Goal: Task Accomplishment & Management: Use online tool/utility

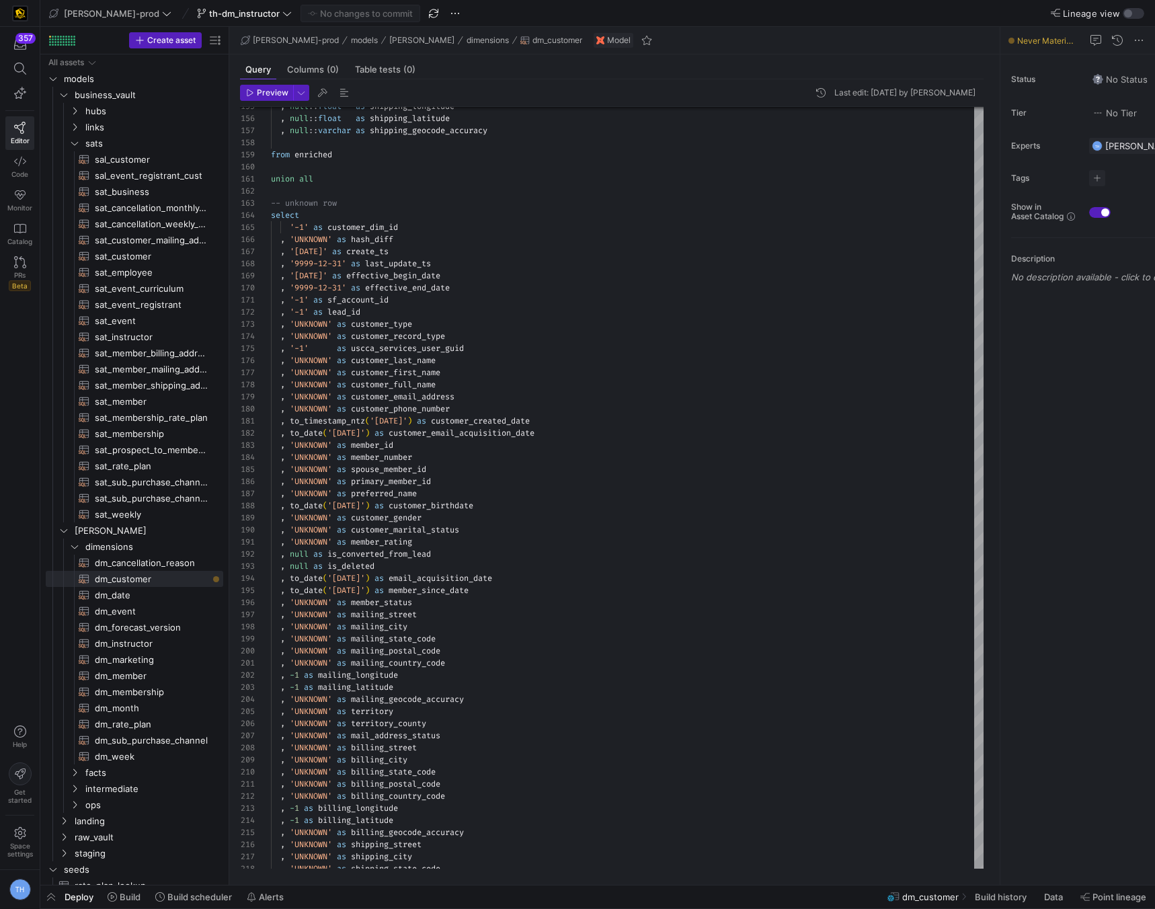
scroll to position [24, 0]
click at [116, 15] on span "edw-dv-prod" at bounding box center [111, 13] width 95 height 11
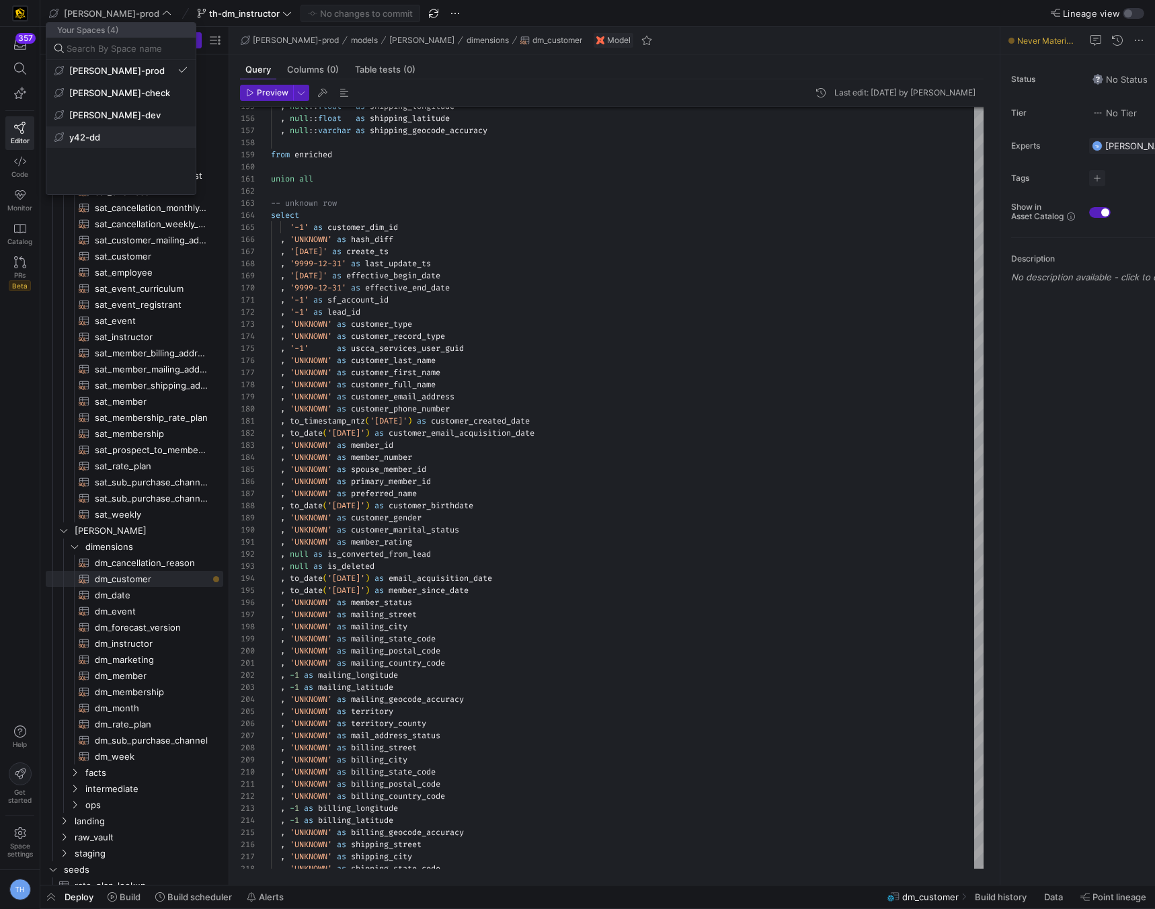
click at [120, 138] on span "y42-dd" at bounding box center [120, 137] width 133 height 11
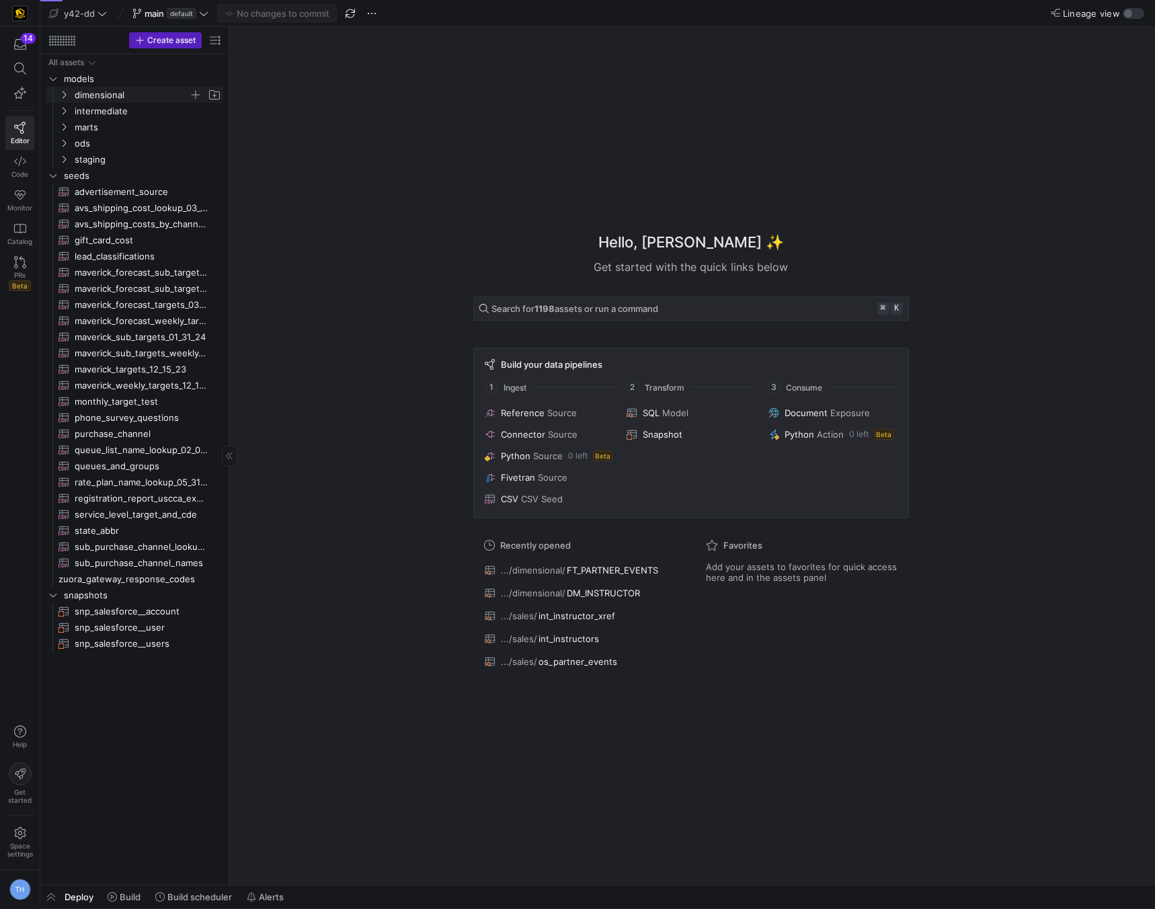
click at [117, 90] on span "dimensional" at bounding box center [132, 94] width 114 height 15
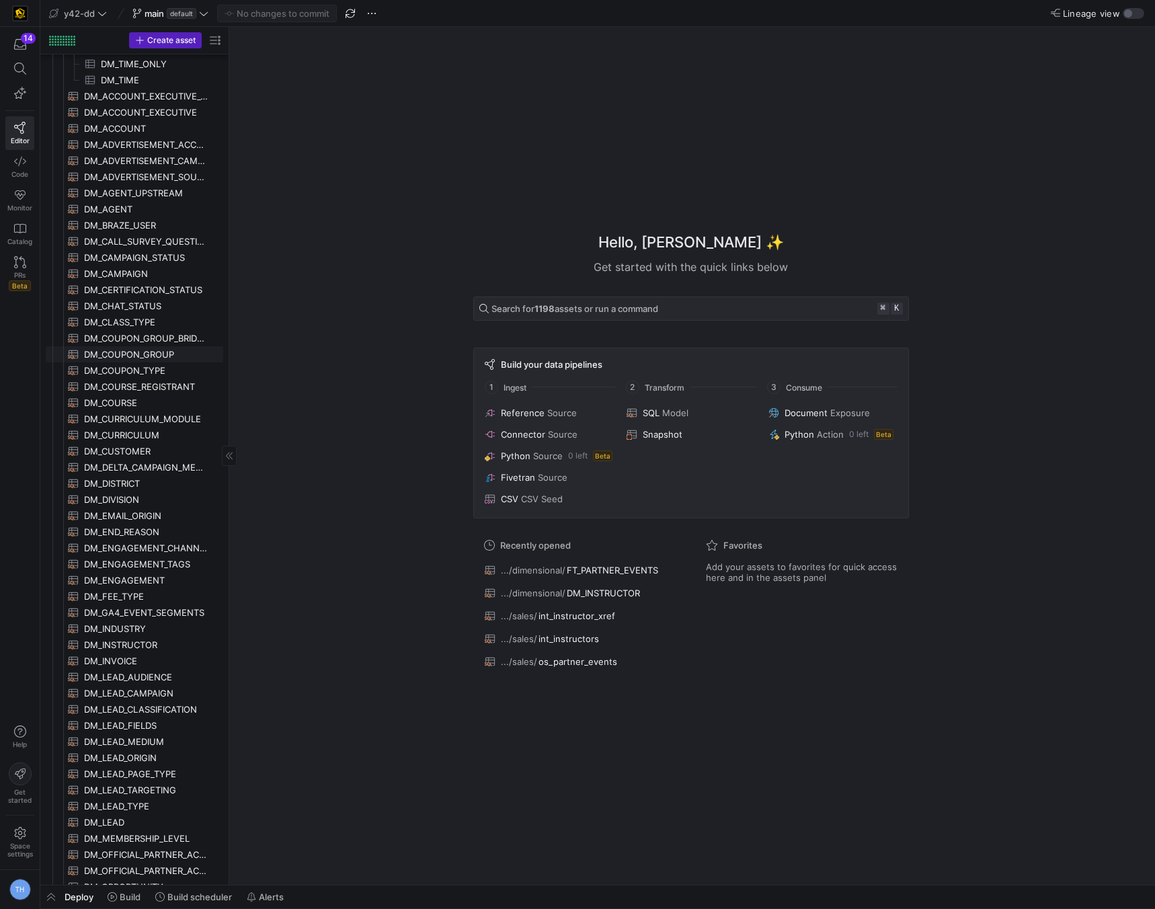
scroll to position [131, 0]
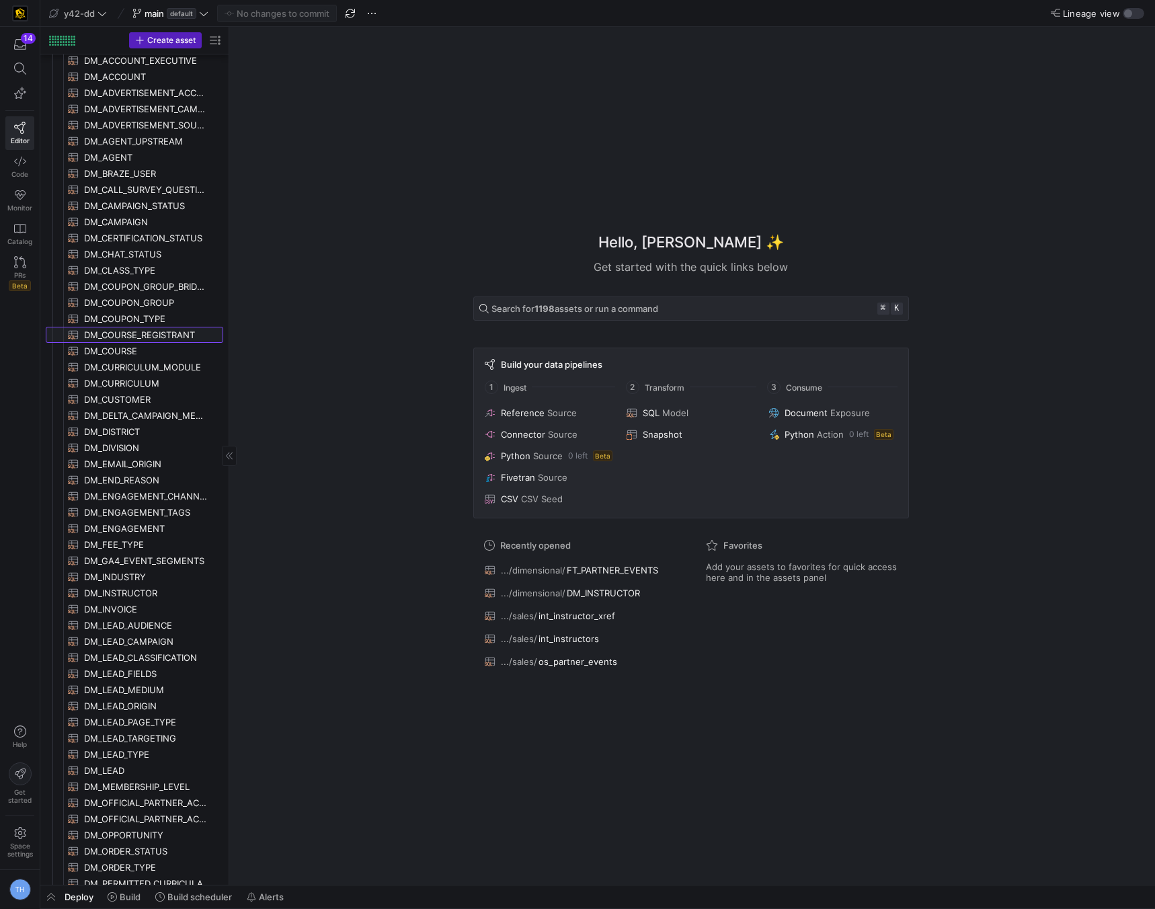
click at [149, 331] on span "DM_COURSE_REGISTRANT​​​​​​​​​​" at bounding box center [146, 334] width 124 height 15
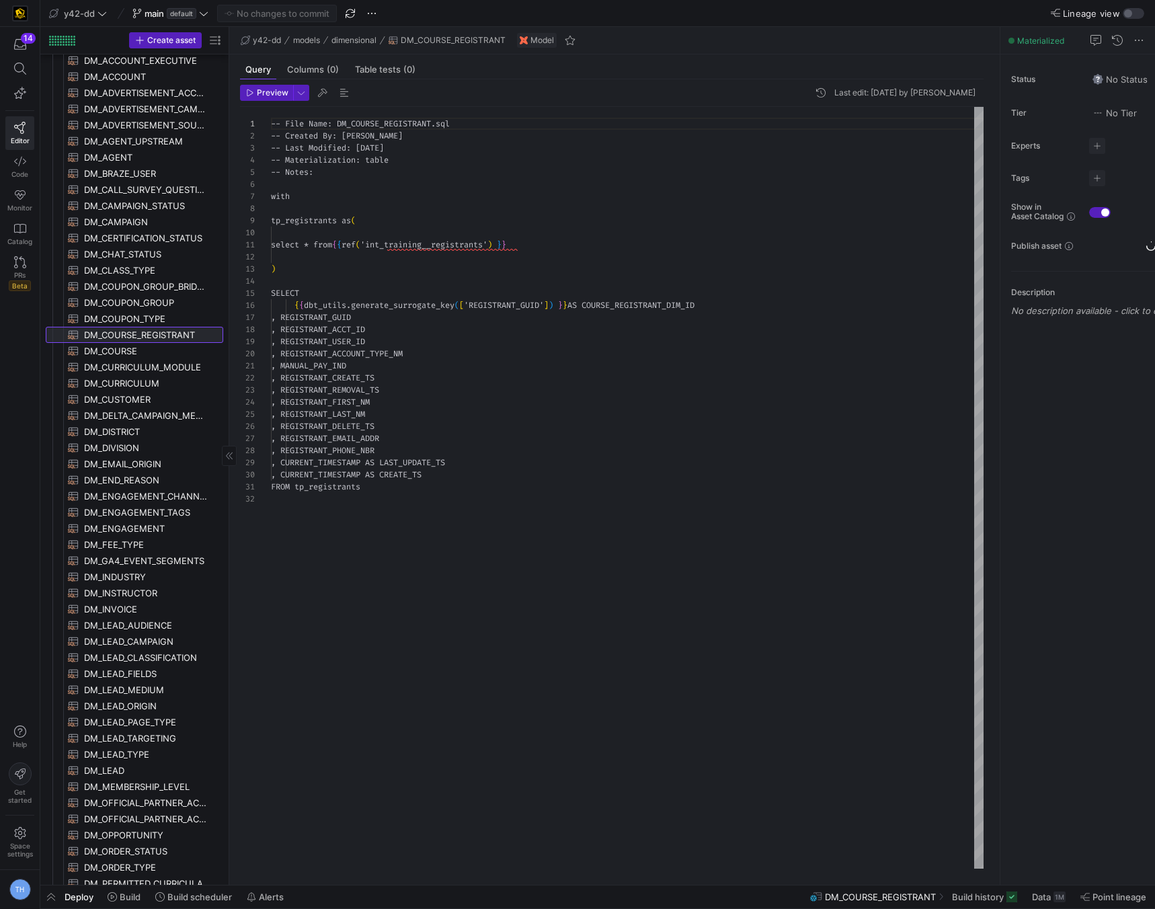
scroll to position [121, 0]
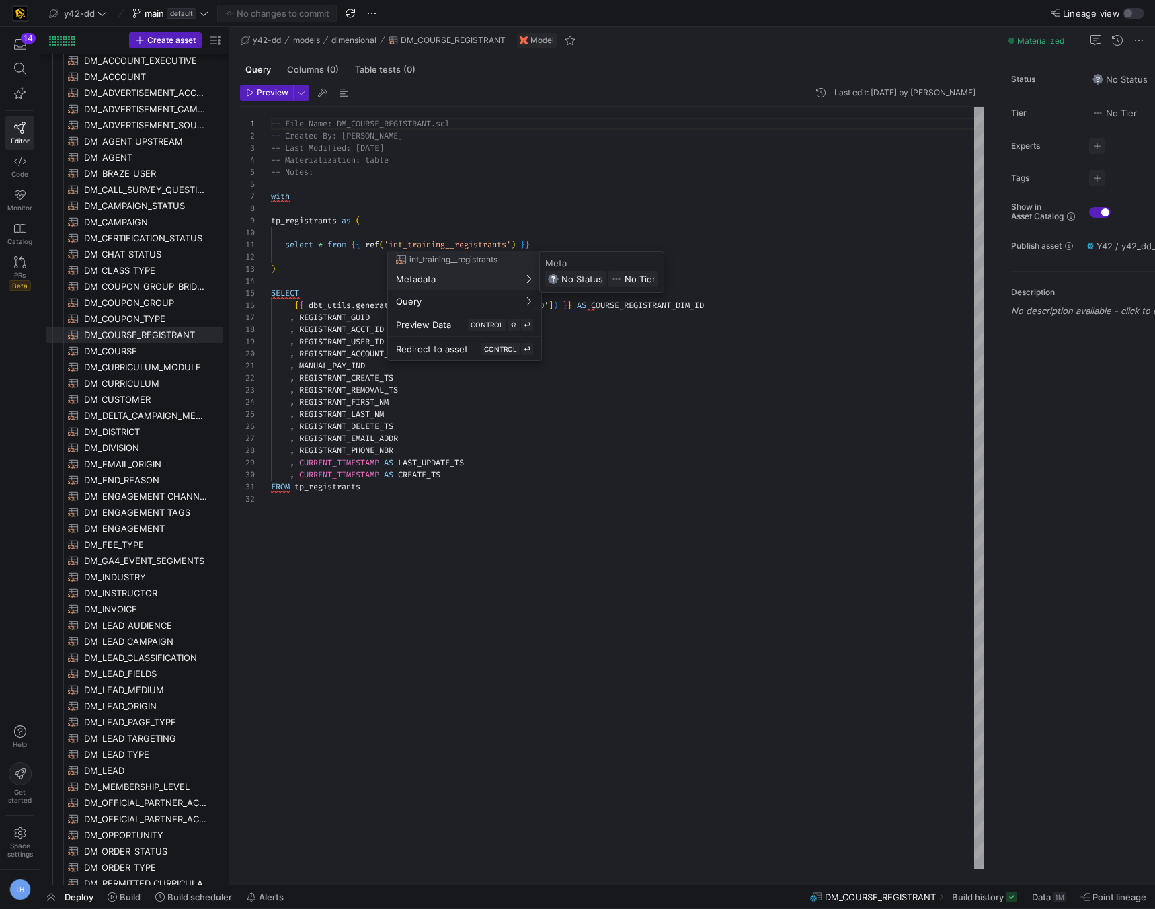
drag, startPoint x: 311, startPoint y: 288, endPoint x: 322, endPoint y: 286, distance: 10.9
click at [313, 286] on div at bounding box center [577, 454] width 1155 height 909
click at [333, 294] on div at bounding box center [577, 454] width 1155 height 909
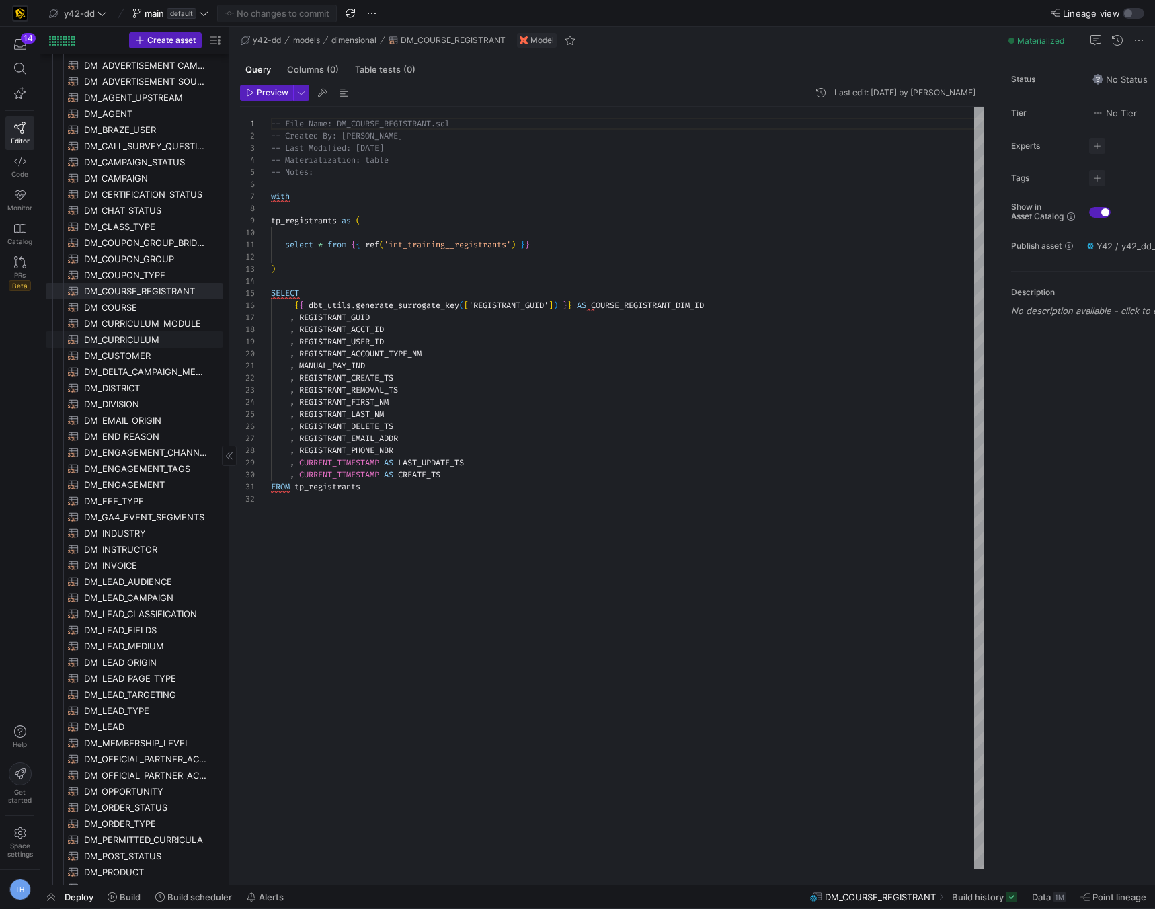
scroll to position [0, 0]
click at [179, 370] on span "DM_DELTA_CAMPAIGN_MEMBER​​​​​​​​​​" at bounding box center [146, 370] width 124 height 15
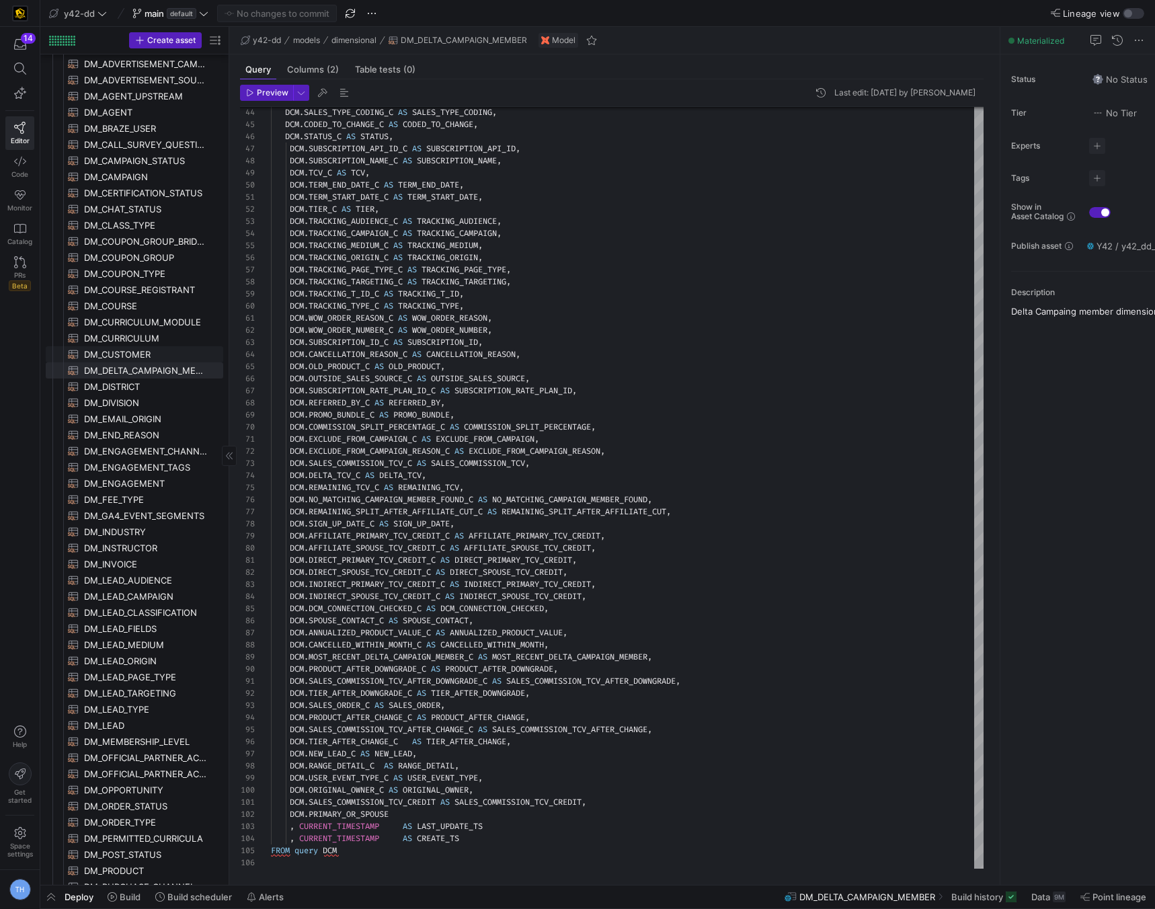
click at [153, 356] on span "DM_CUSTOMER​​​​​​​​​​" at bounding box center [146, 354] width 124 height 15
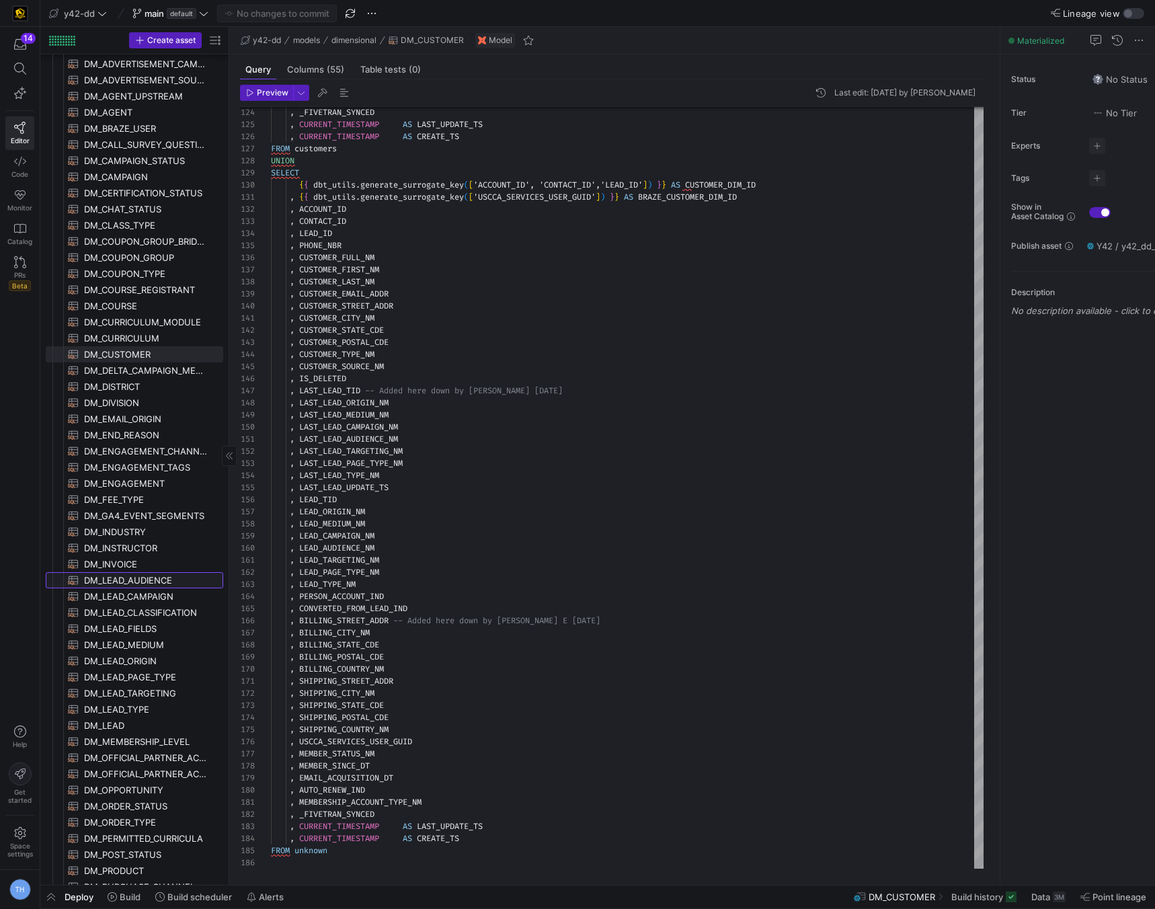
click at [157, 581] on span "DM_LEAD_AUDIENCE​​​​​​​​​​" at bounding box center [146, 580] width 124 height 15
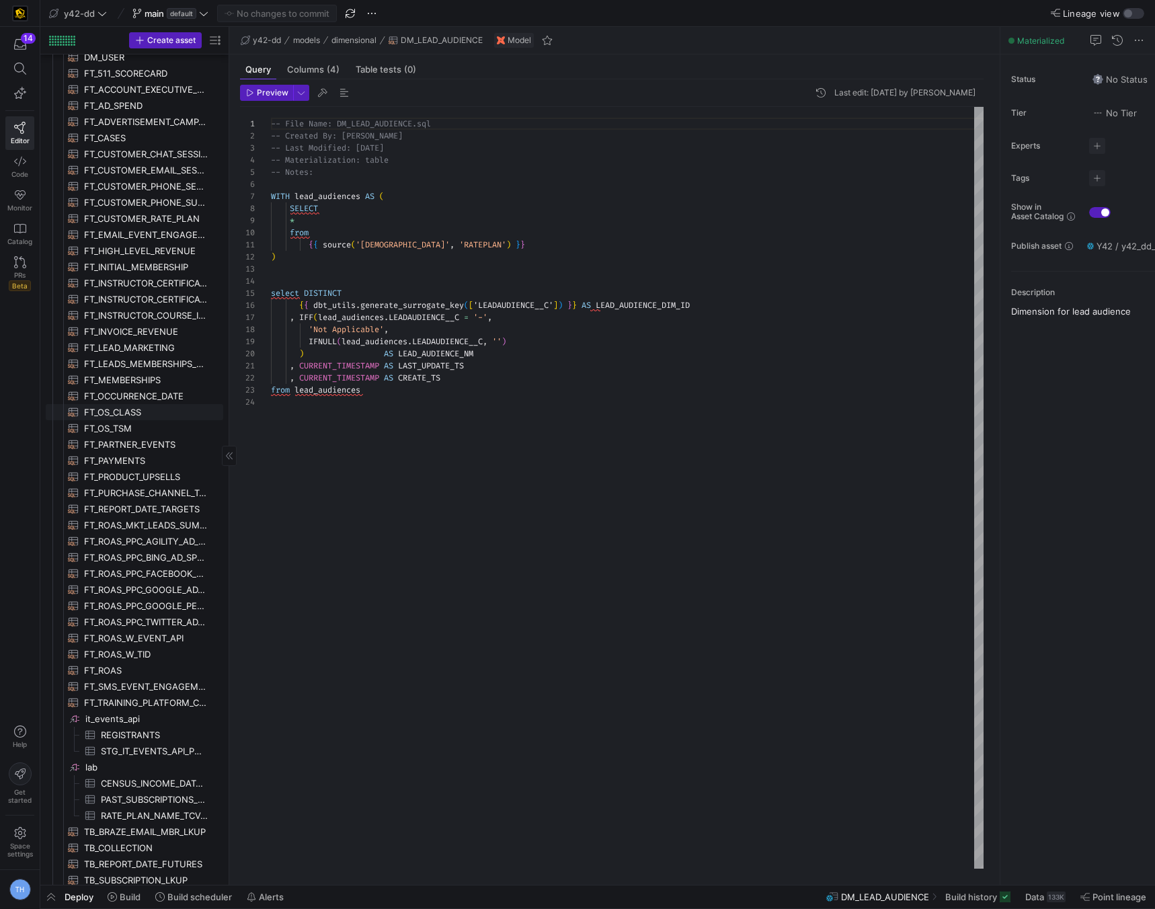
click at [138, 406] on span "FT_OS_CLASS​​​​​​​​​​" at bounding box center [146, 412] width 124 height 15
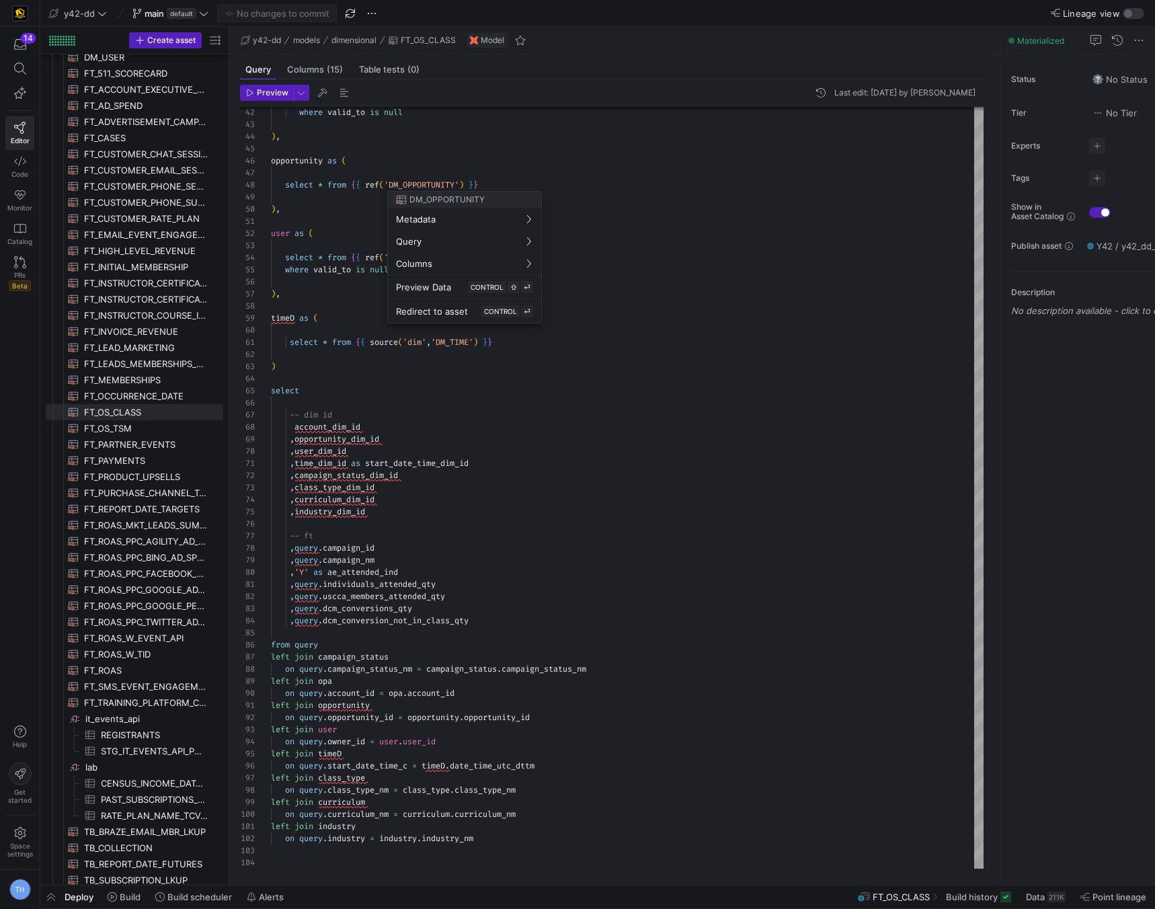
click at [622, 364] on div at bounding box center [577, 454] width 1155 height 909
click at [366, 406] on div at bounding box center [577, 454] width 1155 height 909
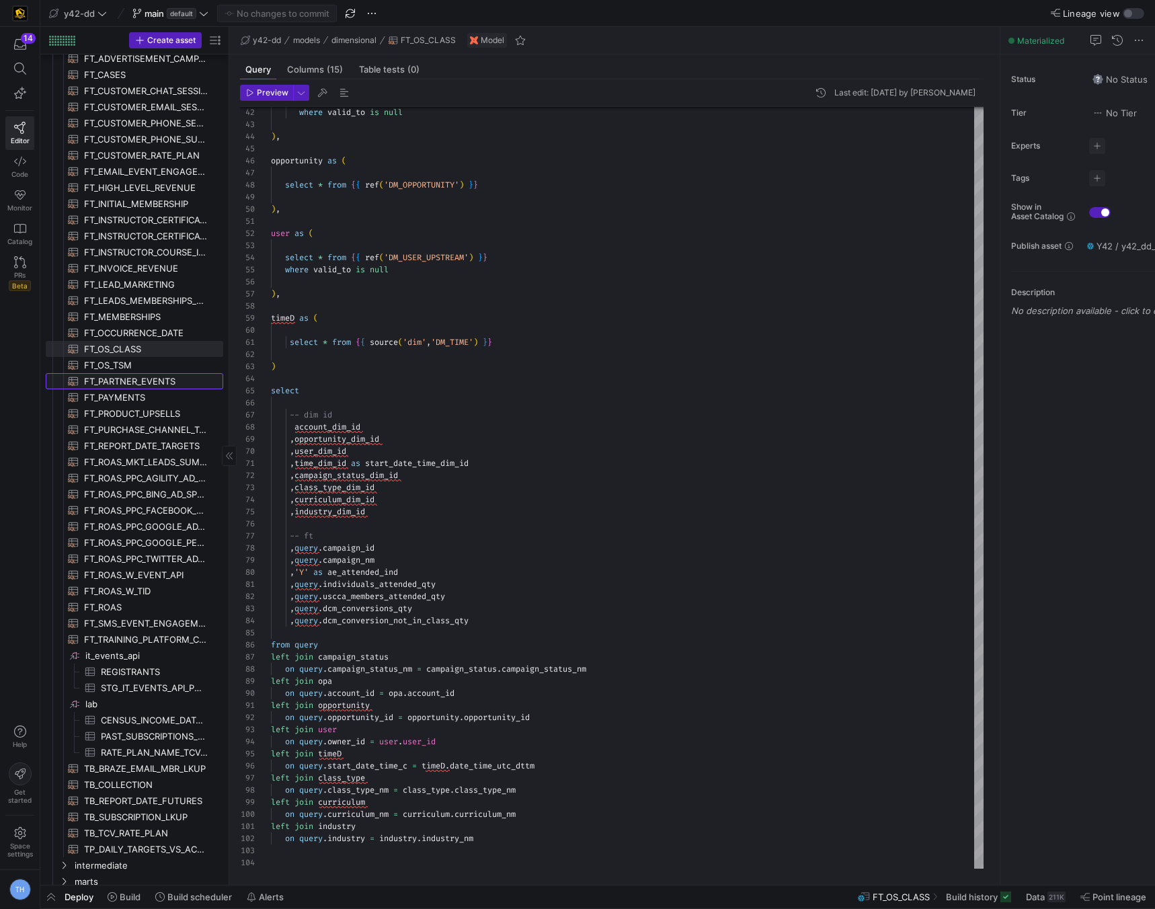
click at [159, 376] on span "FT_PARTNER_EVENTS​​​​​​​​​​" at bounding box center [146, 381] width 124 height 15
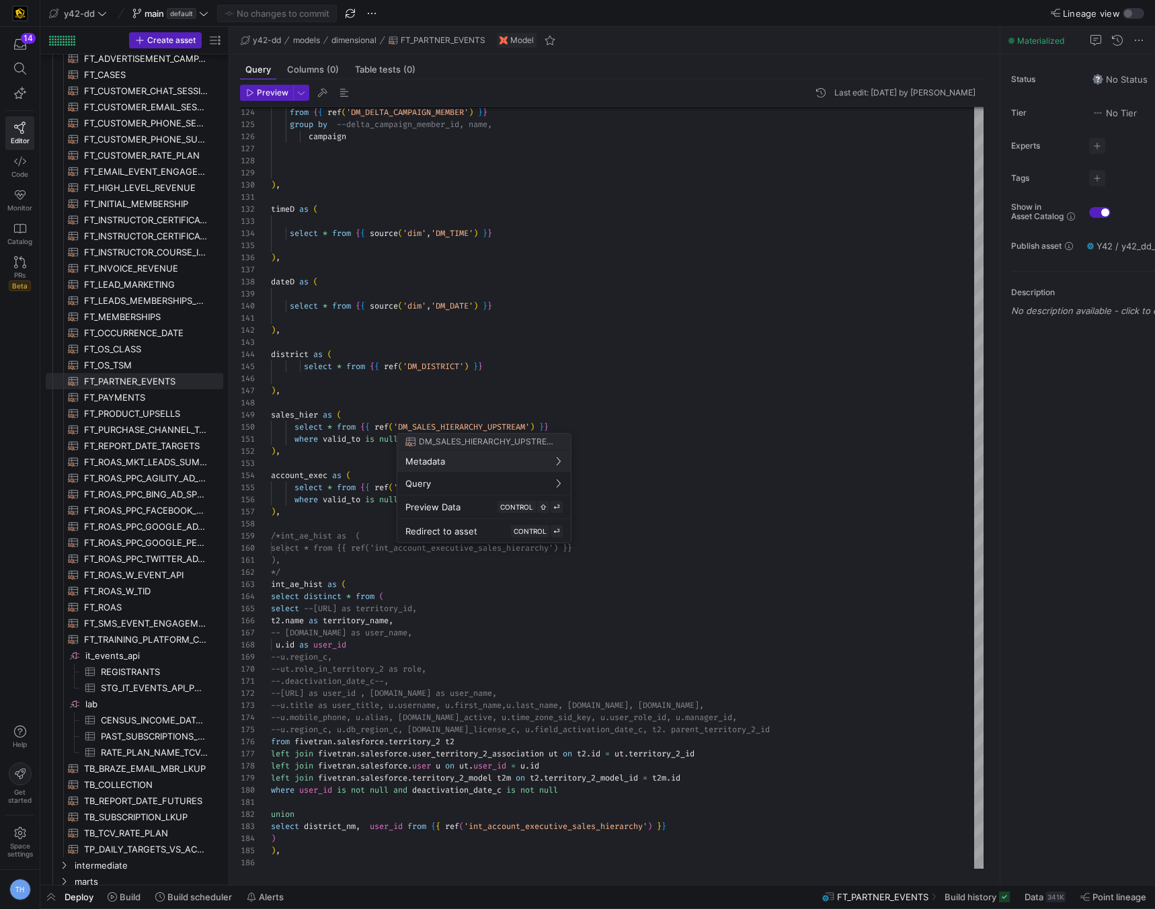
click at [499, 243] on div at bounding box center [577, 454] width 1155 height 909
type textarea "campaign--, -- ifnull(sales_commission_tcv_credit,0) as sales_commission_tcv_cr…"
click at [469, 185] on div "from { { ref ( 'DM_DELTA_CAMPAIGN_MEMBER' ) } } group by --delta_campaign_membe…" at bounding box center [627, 760] width 713 height 4306
click at [462, 165] on div "from { { ref ( 'DM_DELTA_CAMPAIGN_MEMBER' ) } } group by --delta_campaign_membe…" at bounding box center [627, 760] width 713 height 4306
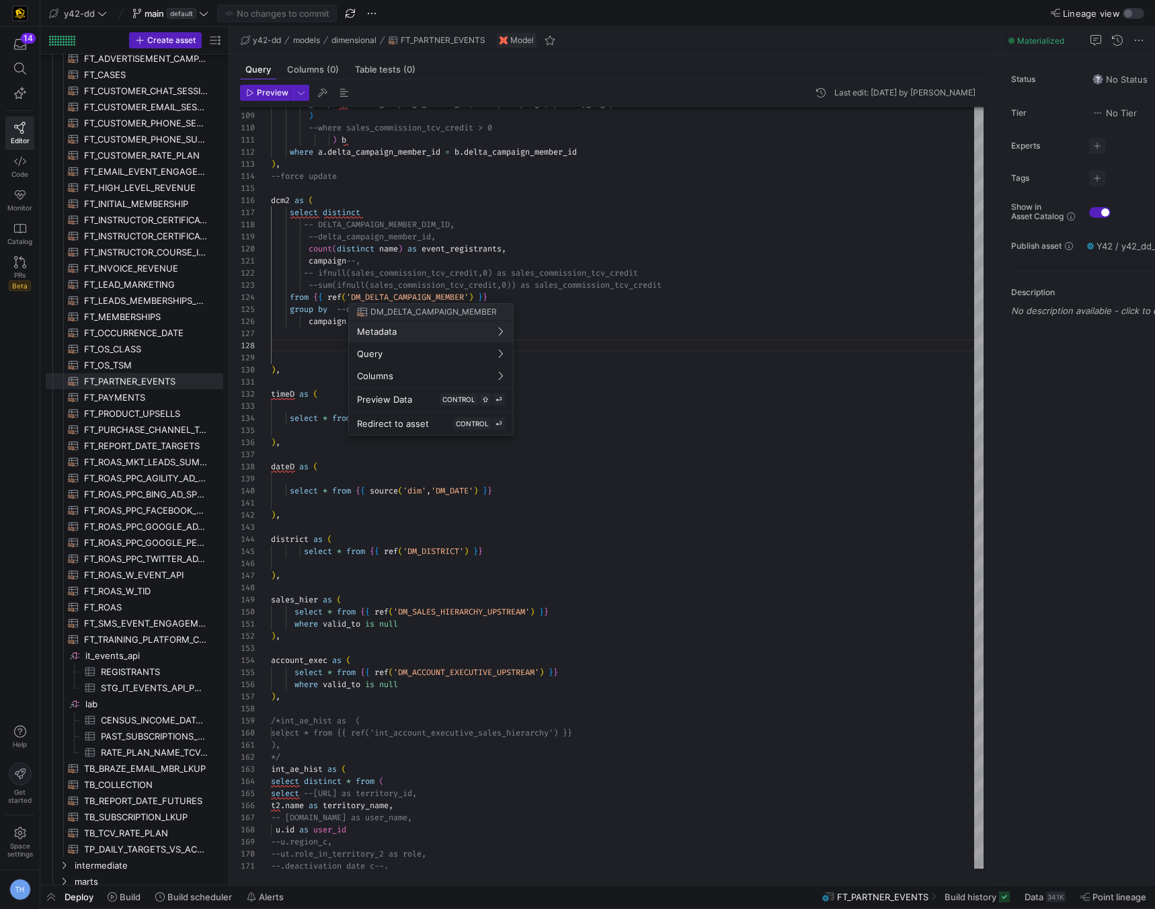
click at [494, 229] on div at bounding box center [577, 454] width 1155 height 909
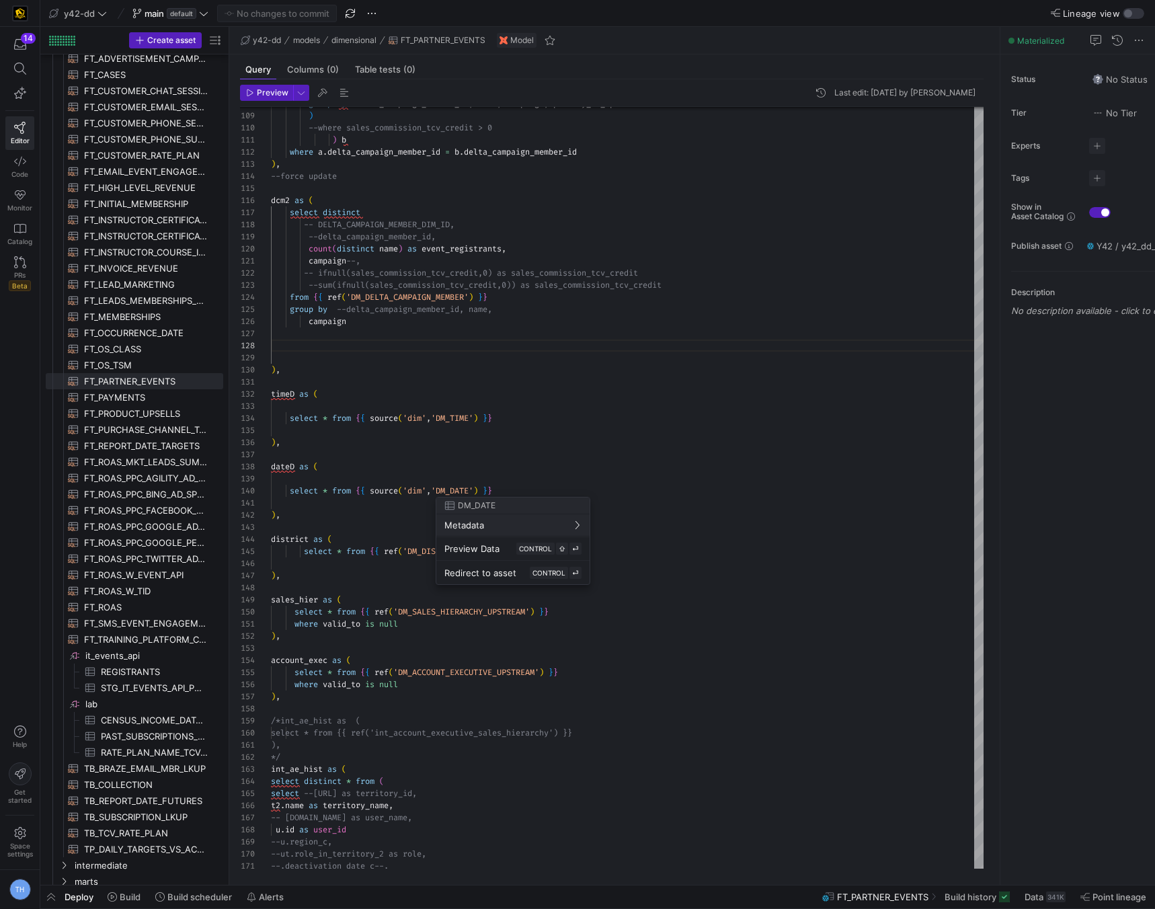
click at [505, 388] on div at bounding box center [577, 454] width 1155 height 909
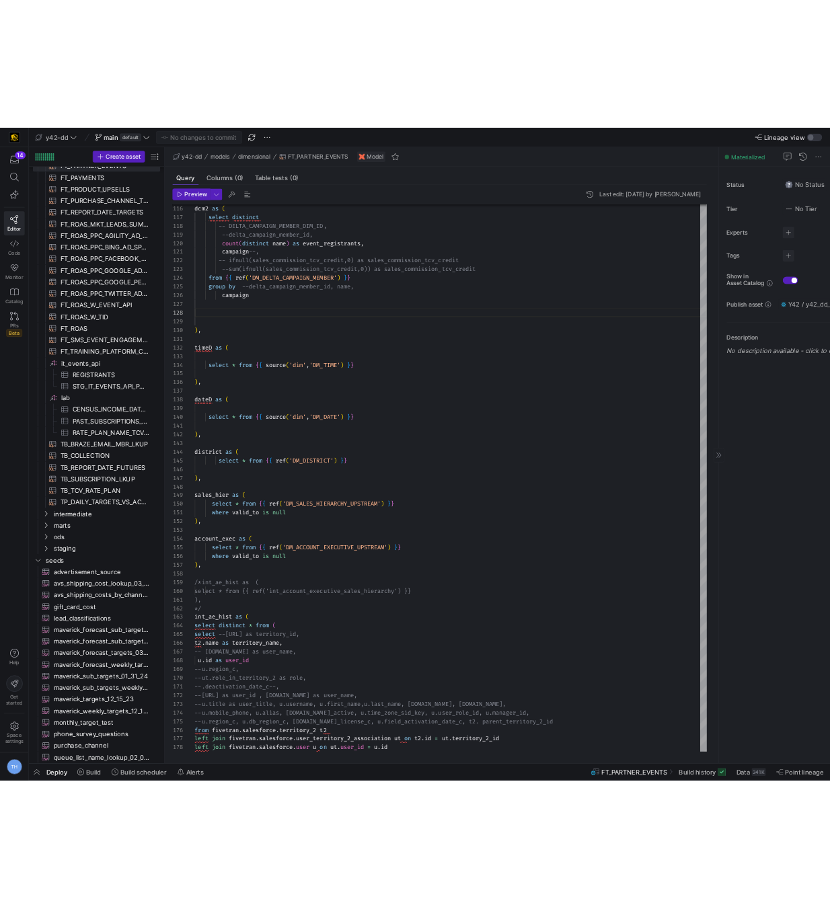
scroll to position [1977, 0]
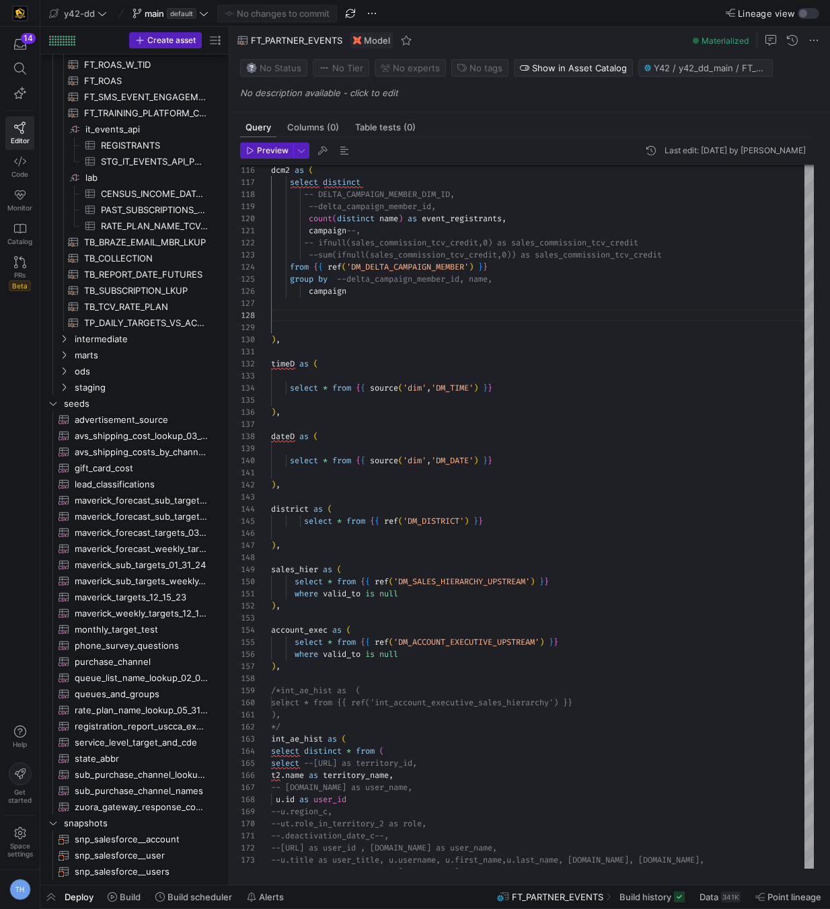
click at [0, 259] on div "14 Editor Code Monitor Catalog PRs Beta" at bounding box center [20, 164] width 40 height 275
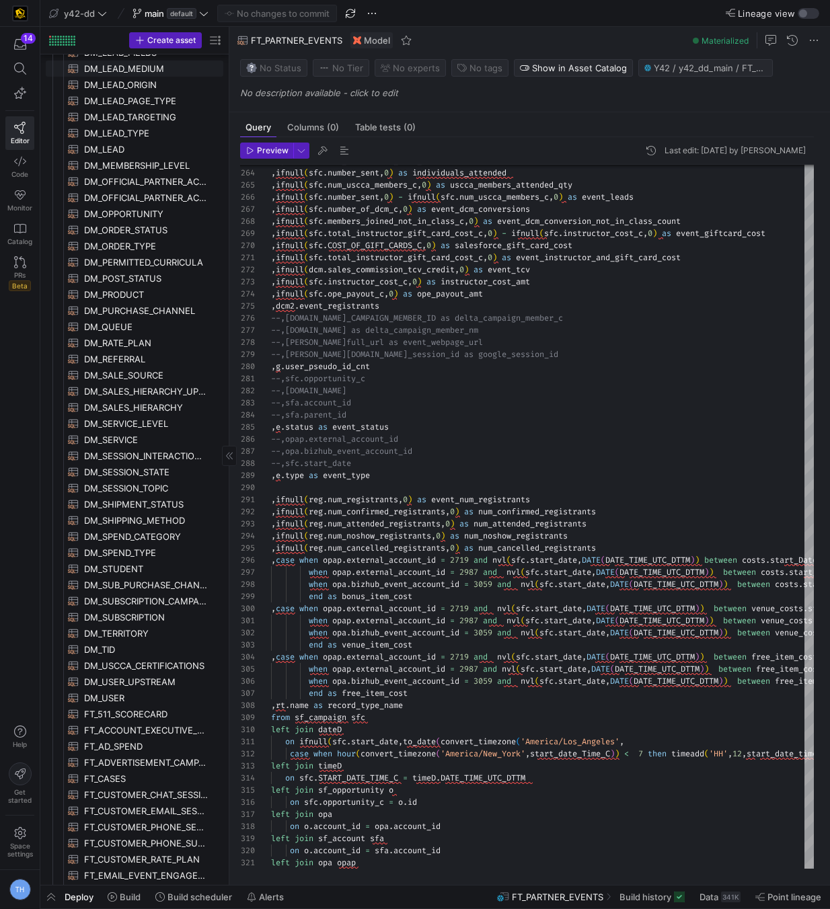
scroll to position [437, 0]
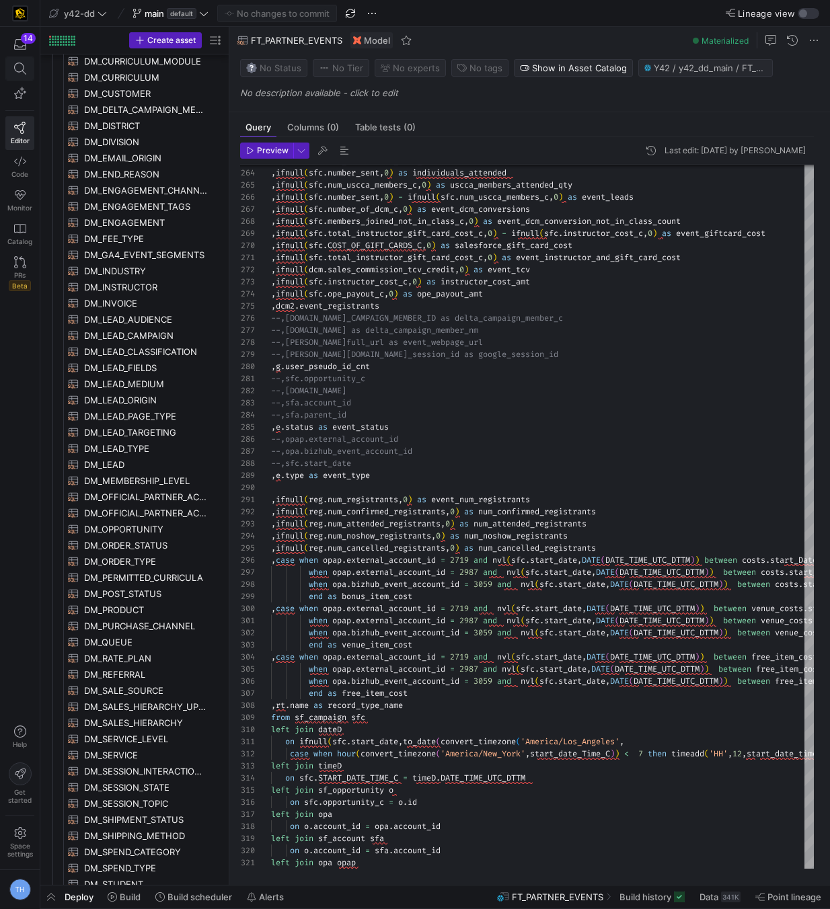
click at [19, 71] on icon at bounding box center [20, 69] width 12 height 12
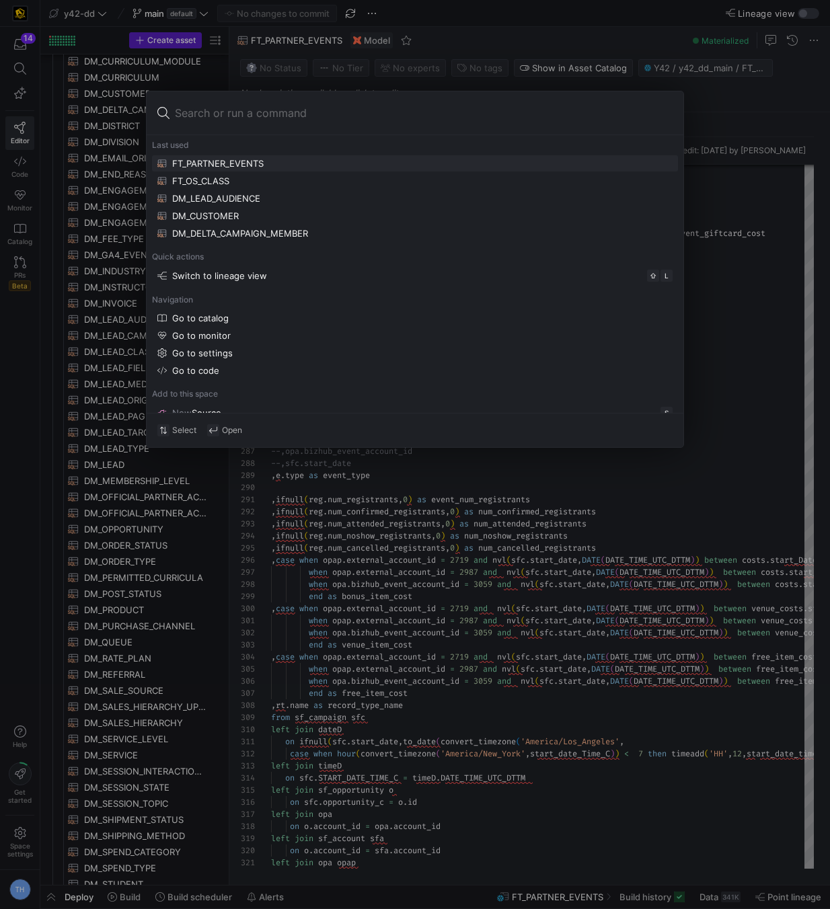
click at [99, 146] on div at bounding box center [415, 454] width 830 height 909
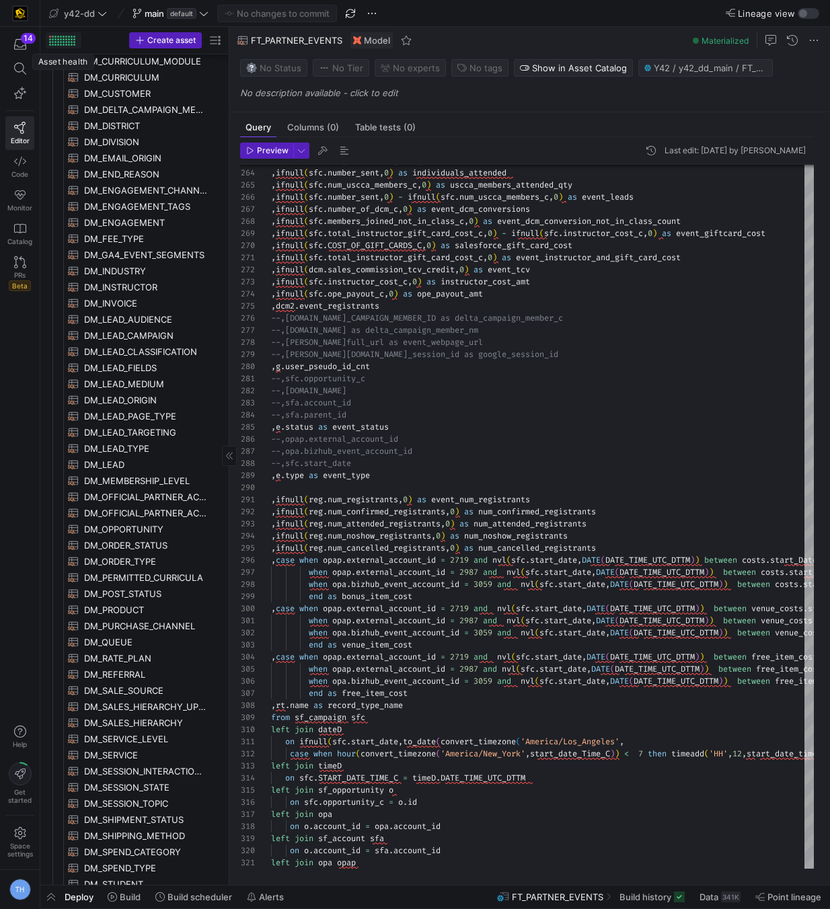
click at [57, 38] on div at bounding box center [58, 39] width 2 height 2
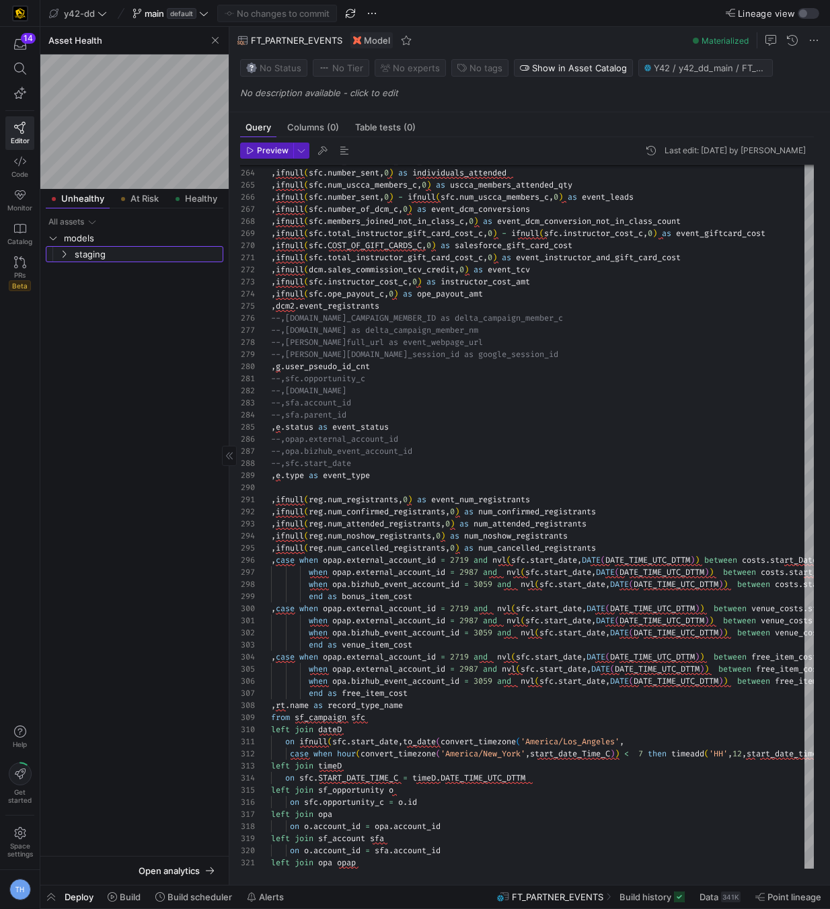
click at [116, 248] on span "staging" at bounding box center [148, 254] width 147 height 15
click at [117, 276] on span "braze" at bounding box center [153, 270] width 136 height 15
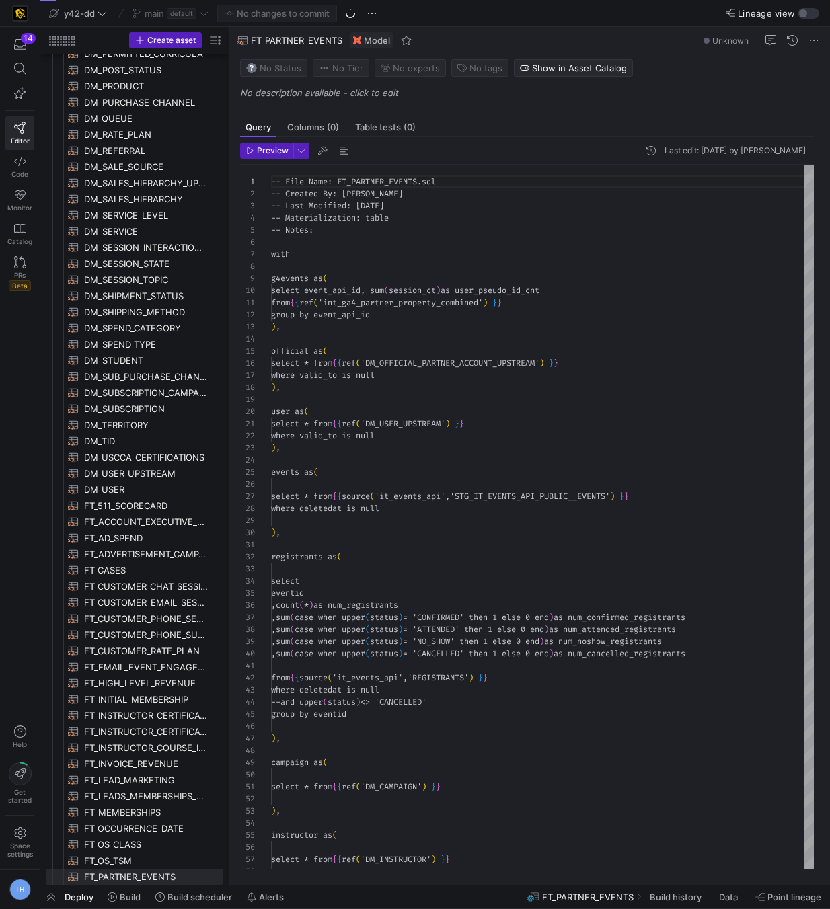
scroll to position [121, 0]
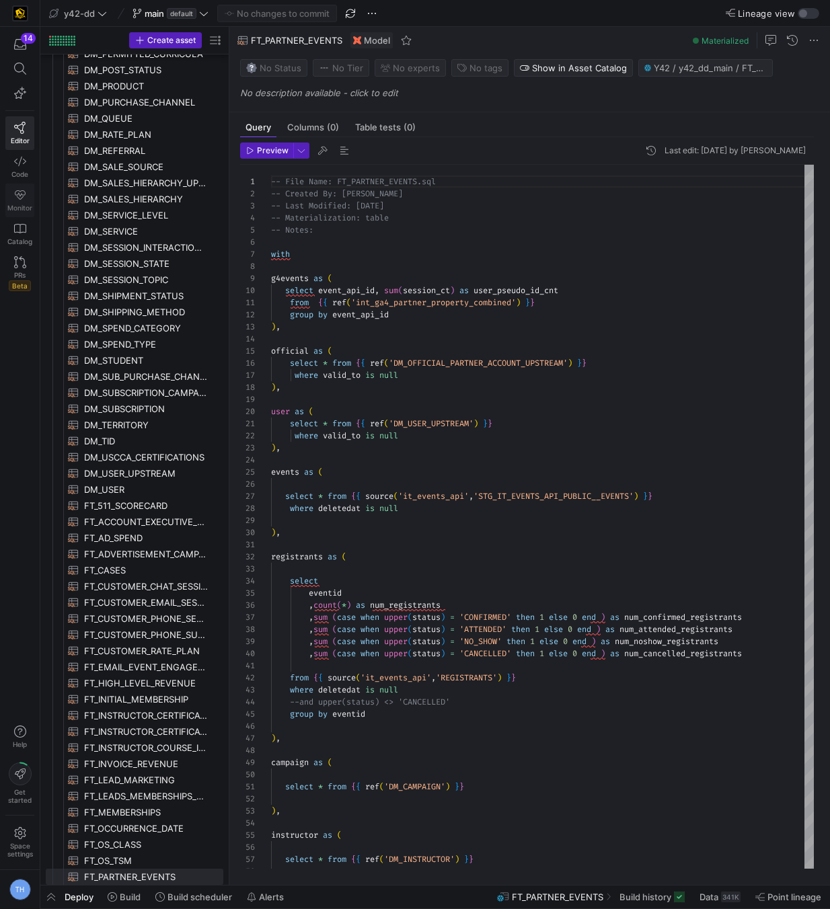
click at [20, 191] on icon at bounding box center [20, 194] width 11 height 9
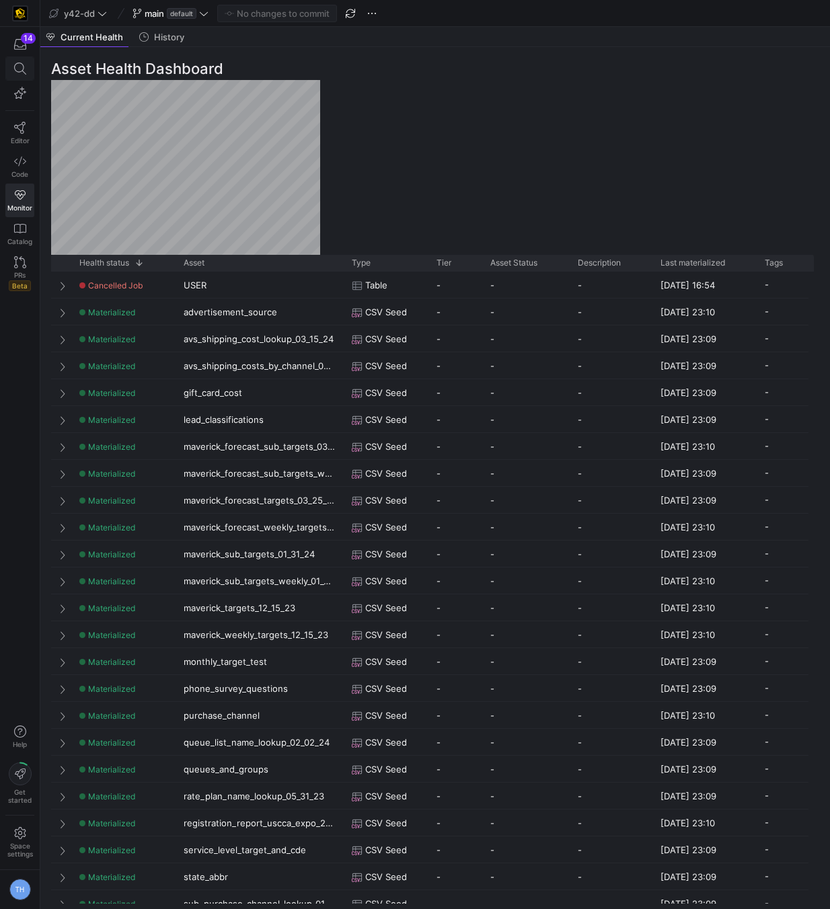
click at [15, 74] on icon at bounding box center [20, 69] width 12 height 12
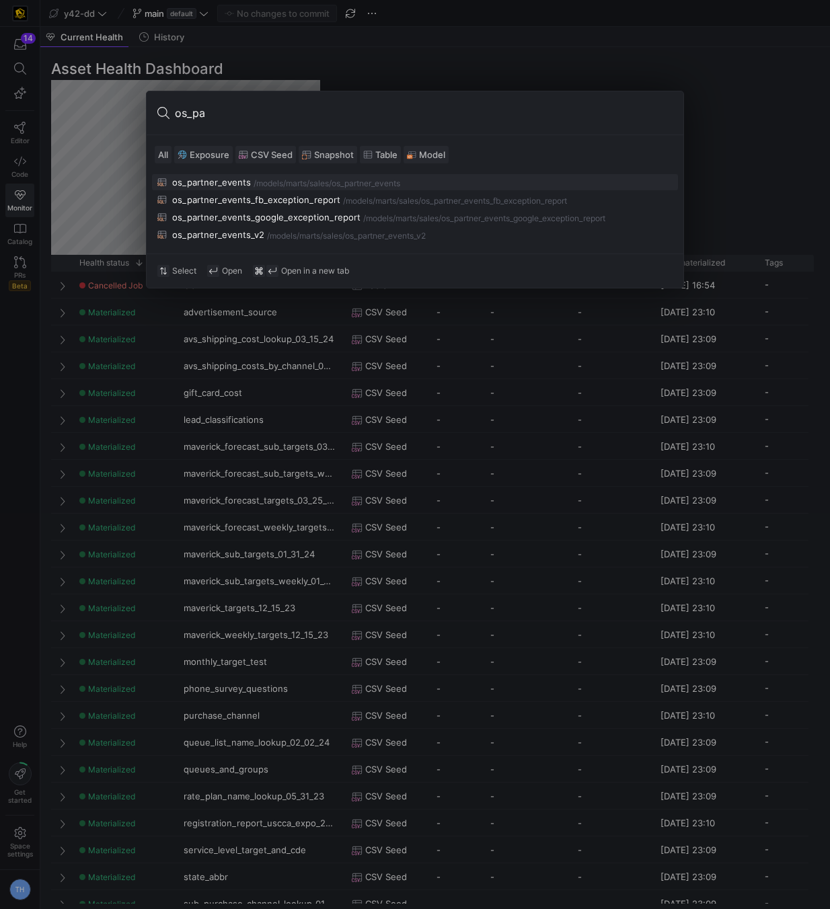
type input "os_pa"
click at [239, 177] on div "os_partner_events" at bounding box center [211, 182] width 79 height 11
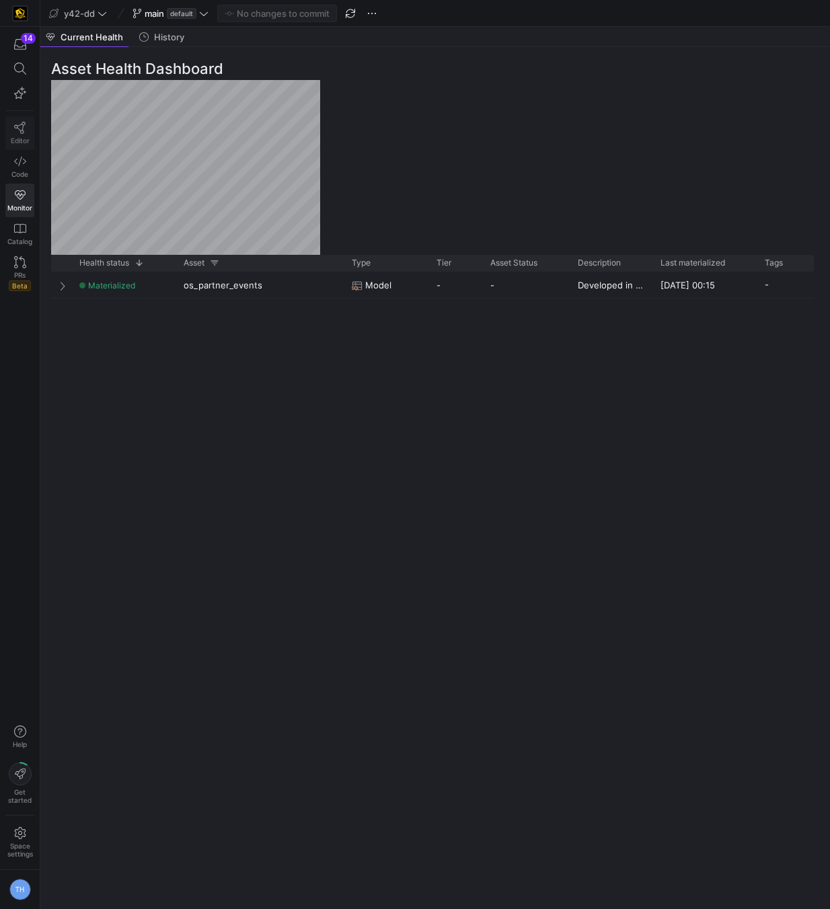
click at [5, 136] on link "Editor" at bounding box center [19, 133] width 29 height 34
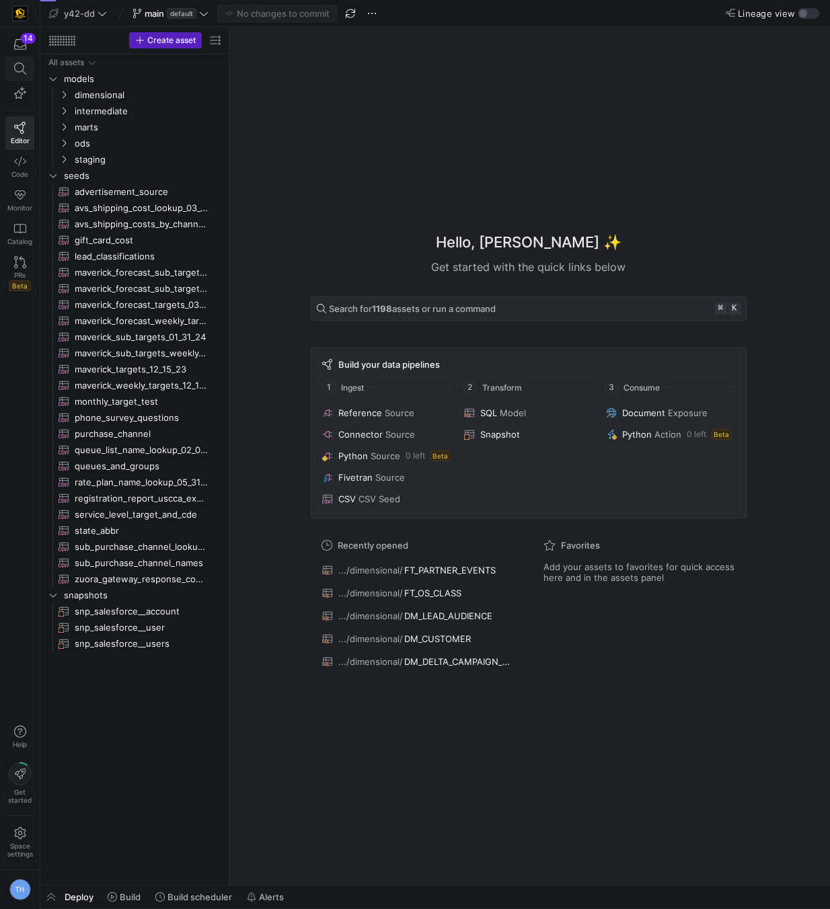
click at [17, 67] on icon at bounding box center [20, 69] width 12 height 12
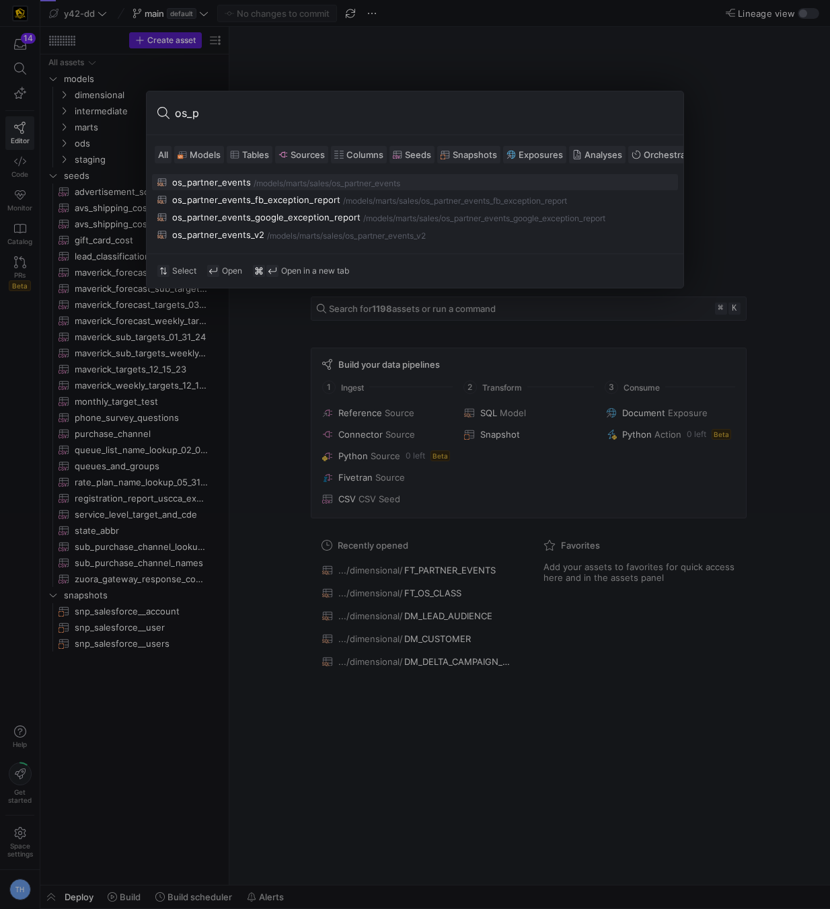
type input "os_p"
click at [294, 181] on div "marts/sales" at bounding box center [307, 183] width 43 height 9
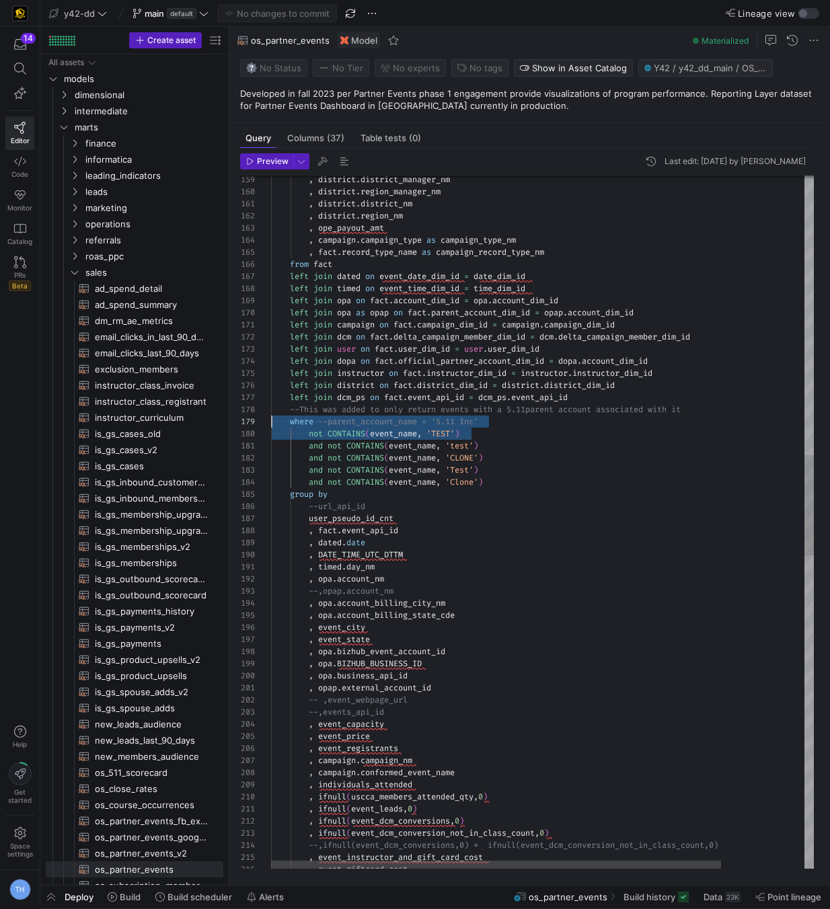
scroll to position [85, 0]
drag, startPoint x: 467, startPoint y: 433, endPoint x: 229, endPoint y: 420, distance: 238.3
click at [271, 420] on div ", district . district_manager_nm , district . region_manager_nm , district . di…" at bounding box center [592, 638] width 643 height 4774
click at [519, 479] on div ", district . district_manager_nm , district . region_manager_nm , district . di…" at bounding box center [592, 638] width 643 height 4774
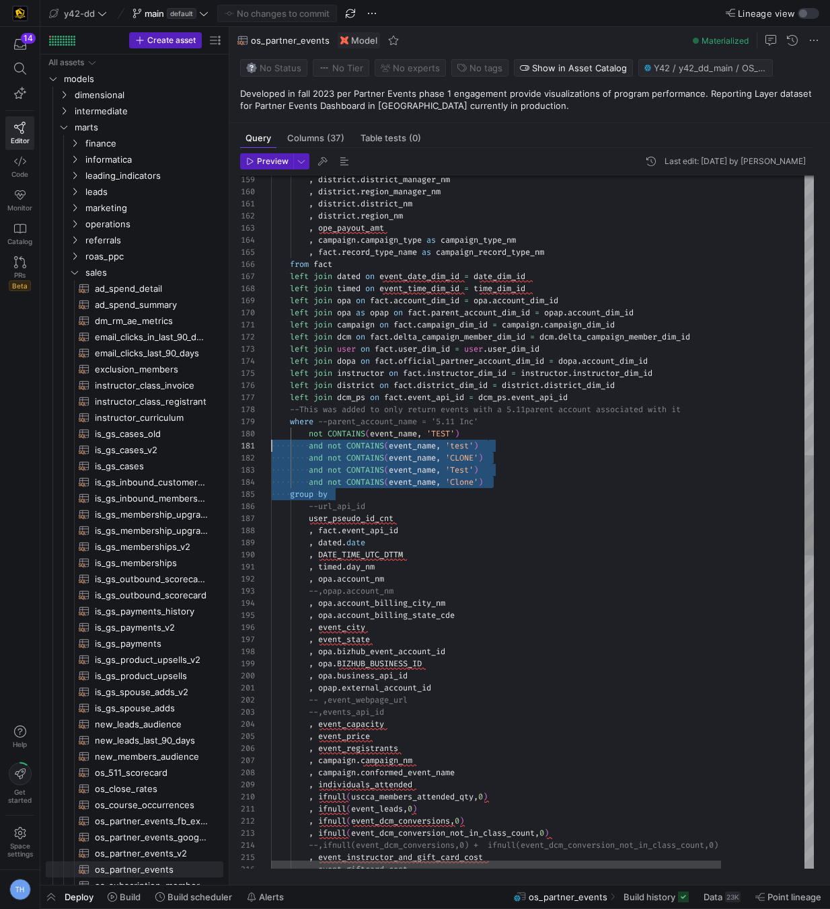
scroll to position [85, 0]
drag, startPoint x: 499, startPoint y: 492, endPoint x: 247, endPoint y: 423, distance: 262.1
click at [271, 422] on div ", district . district_manager_nm , district . region_manager_nm , district . di…" at bounding box center [592, 638] width 643 height 4774
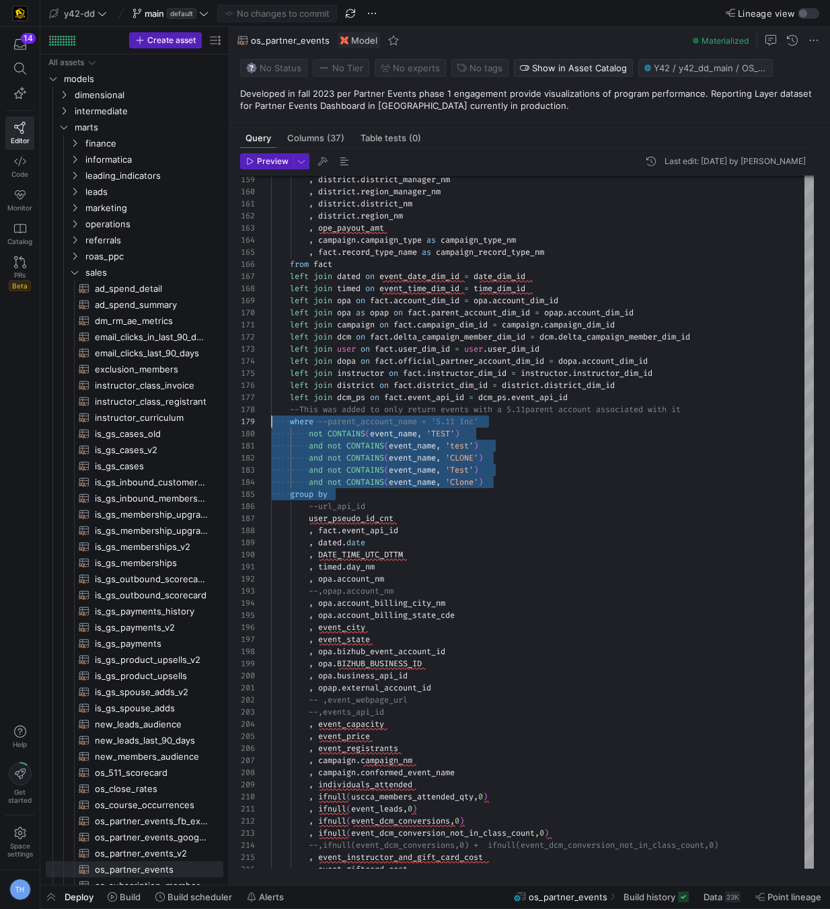
click at [612, 523] on div ", district . district_manager_nm , district . region_manager_nm , district . di…" at bounding box center [592, 638] width 643 height 4774
type textarea "and not CONTAINS(event_name, 'test') and not CONTAINS(event_name, 'CLONE') and …"
click at [612, 523] on div ", district . district_manager_nm , district . region_manager_nm , district . di…" at bounding box center [592, 638] width 643 height 4774
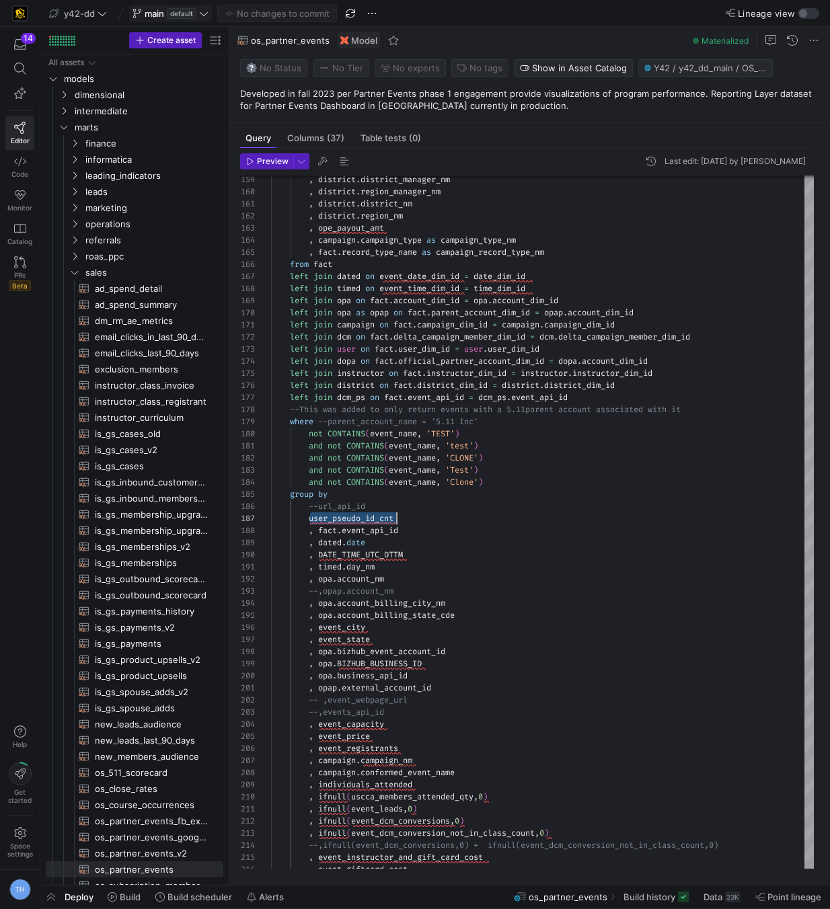
click at [198, 17] on span "main default" at bounding box center [170, 13] width 76 height 11
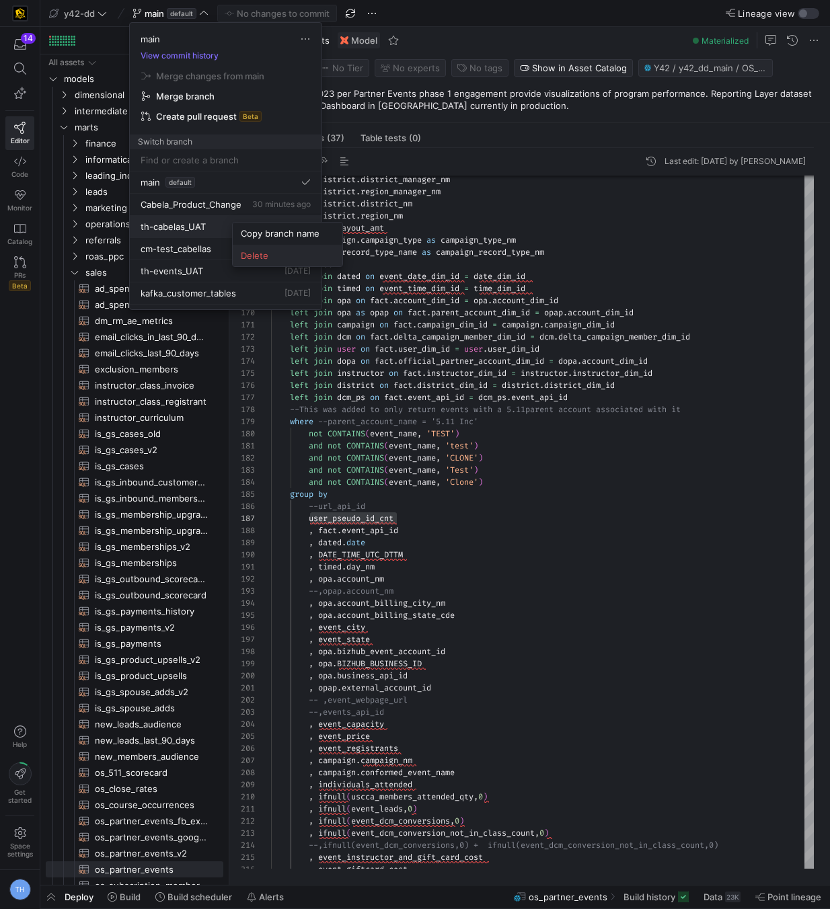
click at [243, 252] on span "Delete" at bounding box center [287, 255] width 93 height 11
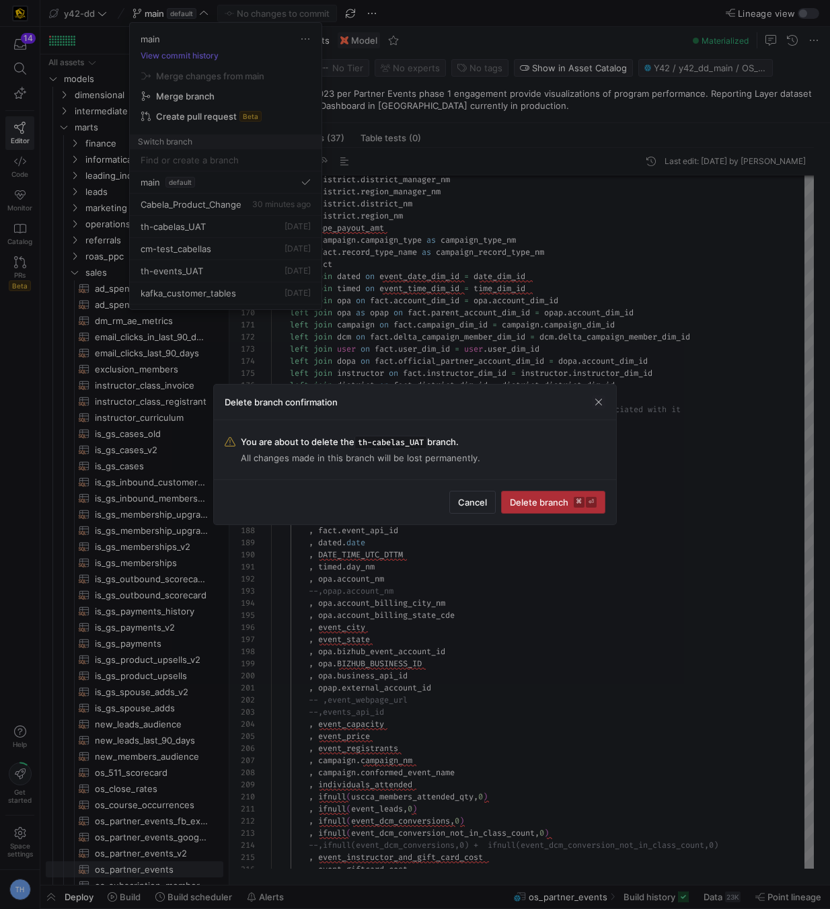
click at [559, 503] on span "Delete branch ⌘ ⏎" at bounding box center [553, 502] width 87 height 11
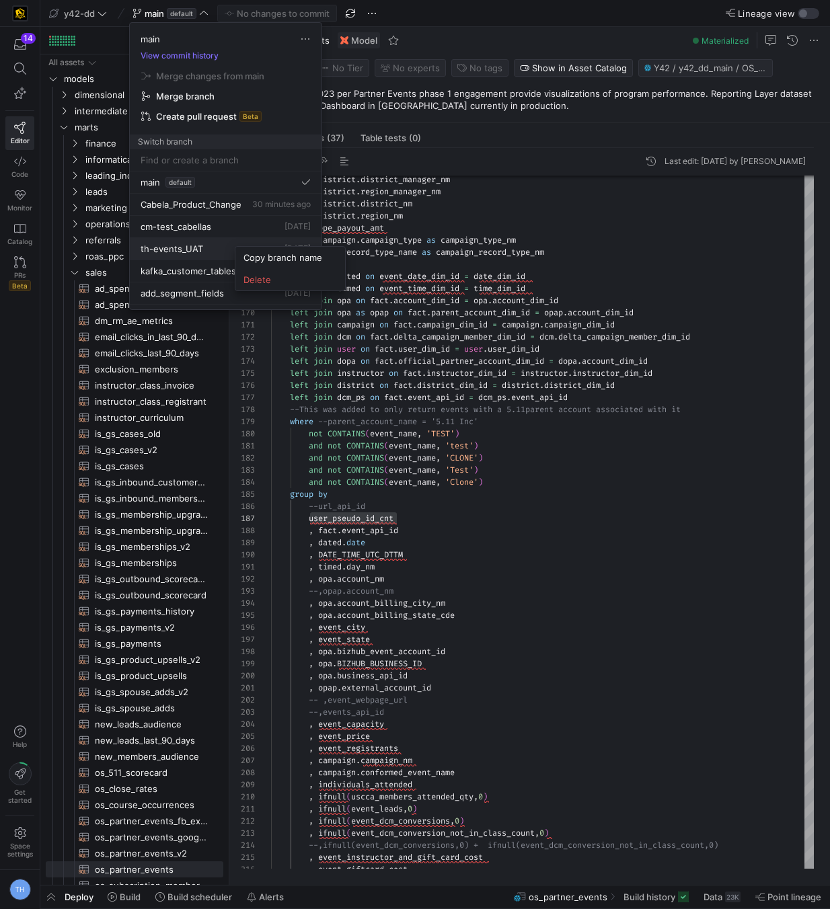
click at [419, 417] on div at bounding box center [415, 454] width 830 height 909
click at [447, 411] on div at bounding box center [415, 454] width 830 height 909
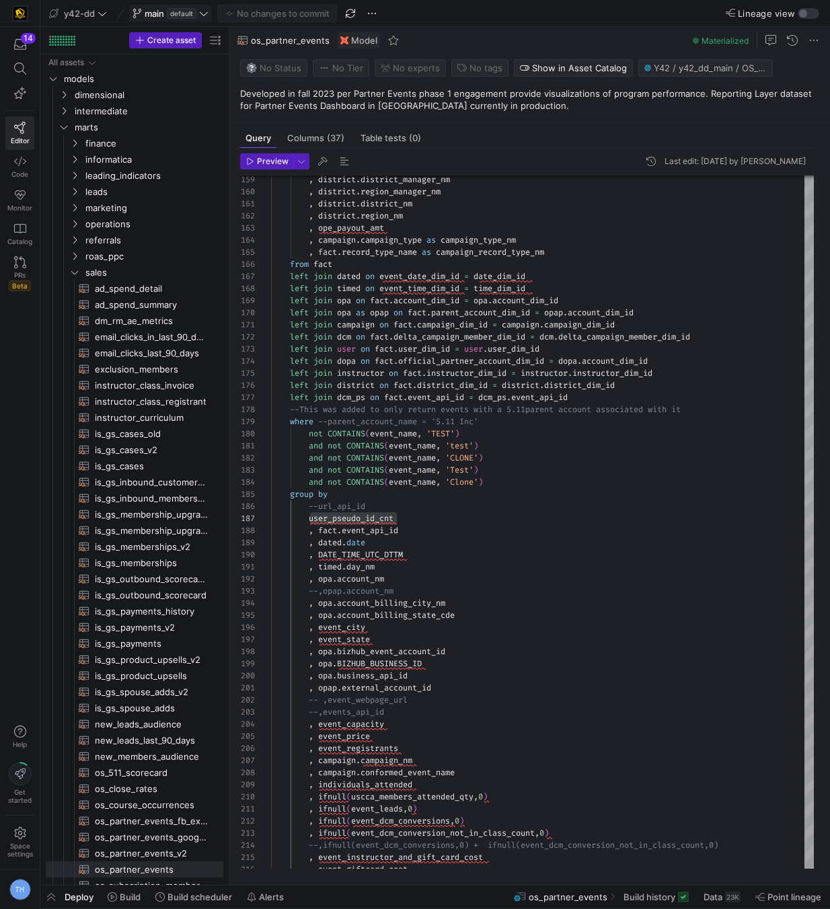
click at [163, 15] on span "main" at bounding box center [154, 13] width 19 height 11
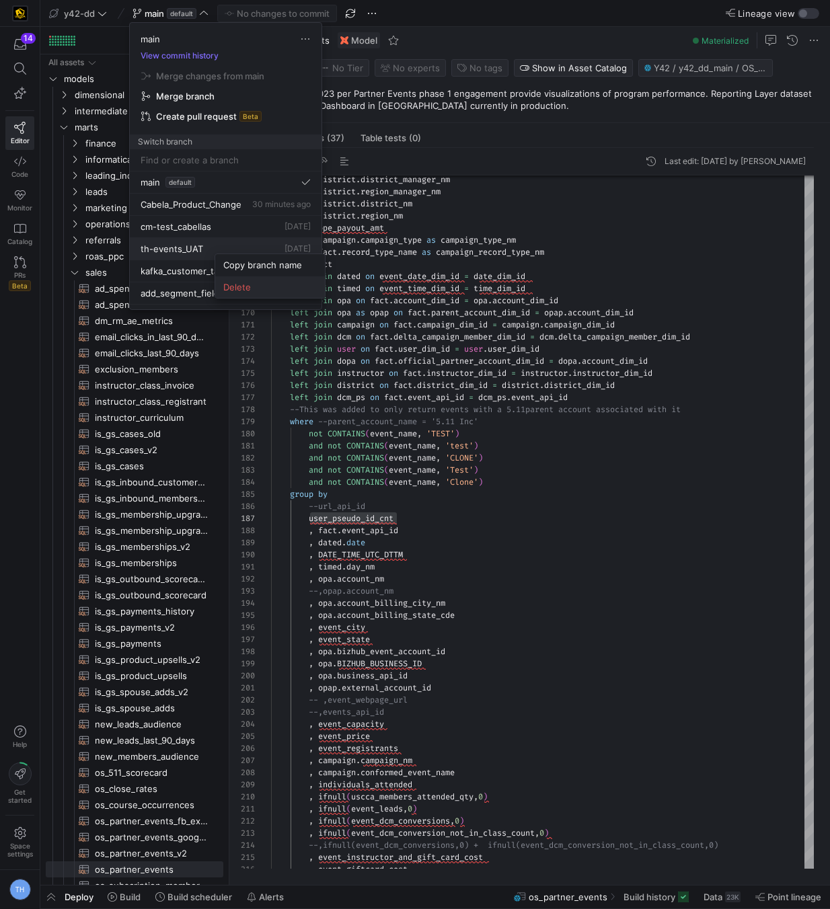
click at [243, 284] on span "Delete" at bounding box center [269, 287] width 93 height 11
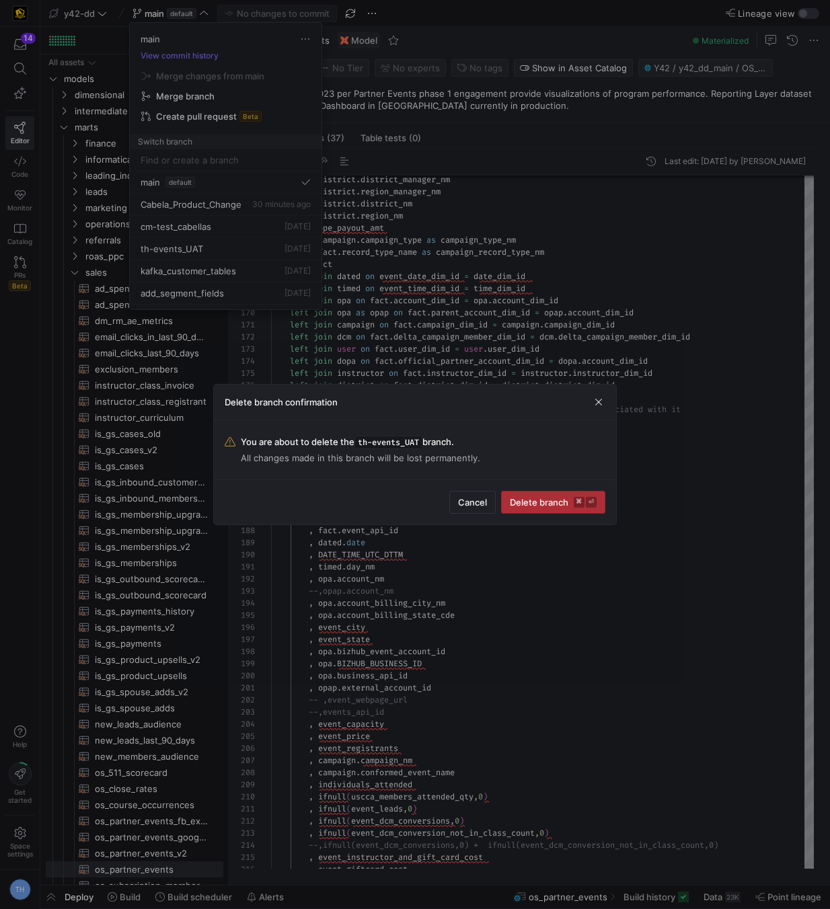
click at [586, 501] on kbd "⏎" at bounding box center [591, 502] width 11 height 11
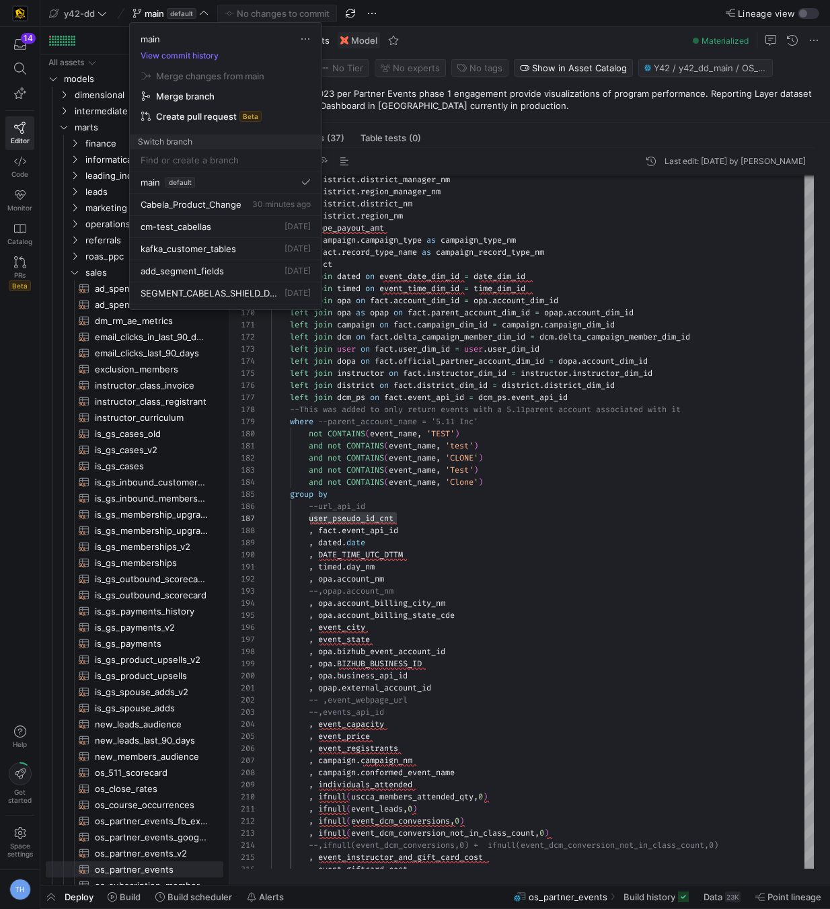
click at [525, 394] on div at bounding box center [415, 454] width 830 height 909
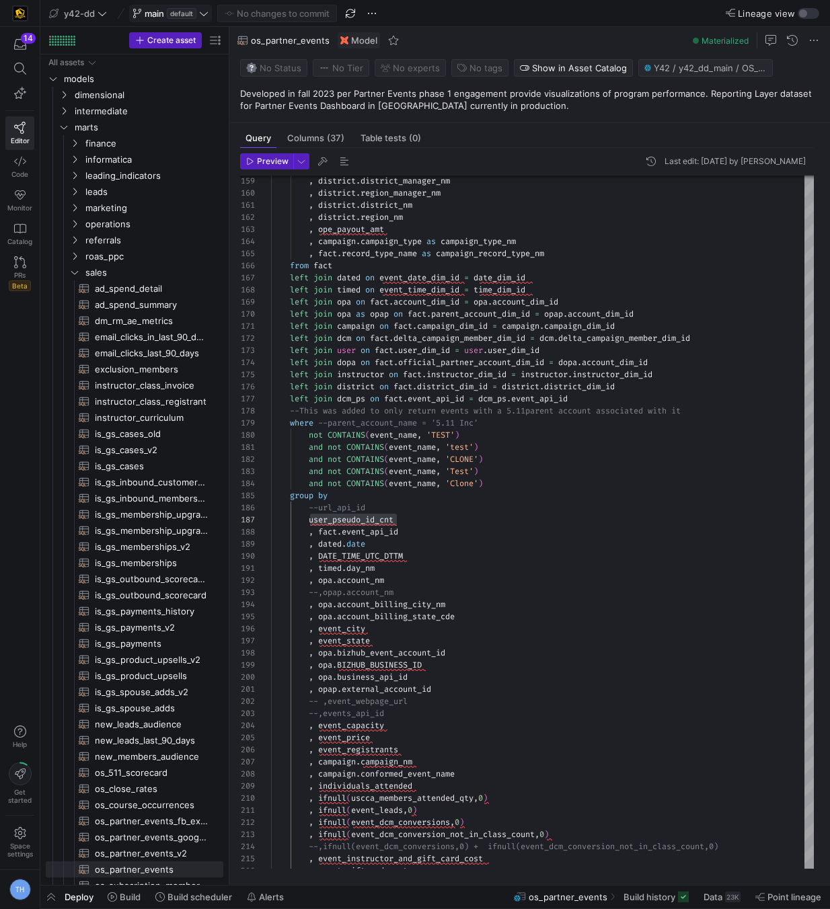
click at [166, 9] on y42-badge "default" at bounding box center [180, 13] width 32 height 11
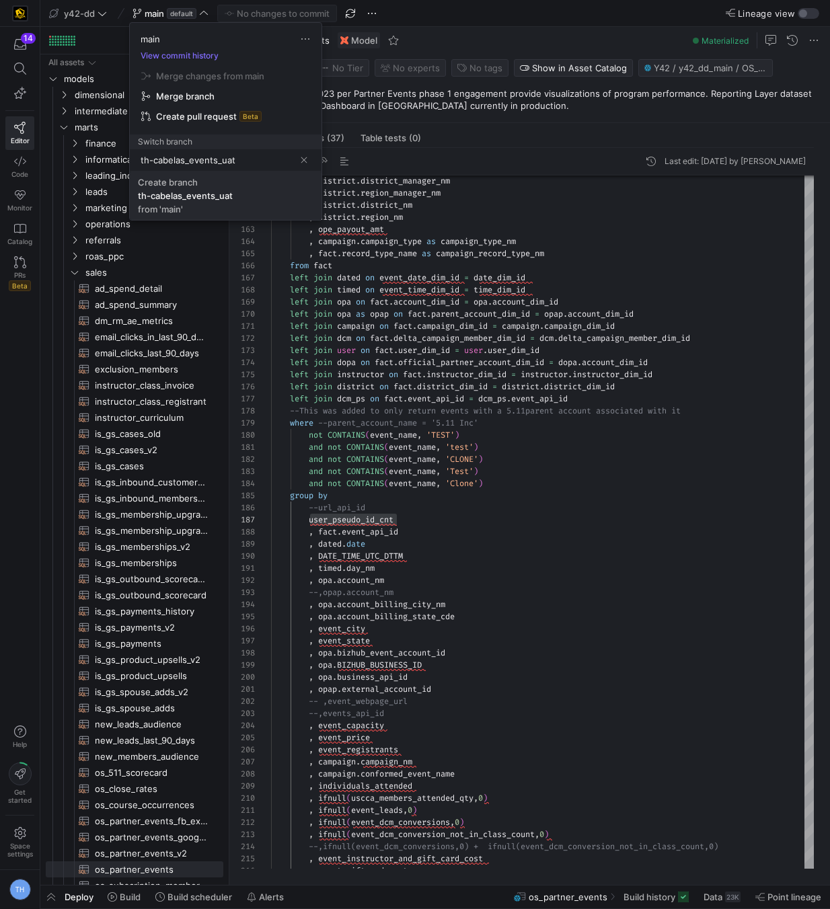
type input "th-cabelas_events_uat"
click at [175, 196] on div "th-cabelas_events_uat" at bounding box center [185, 195] width 95 height 11
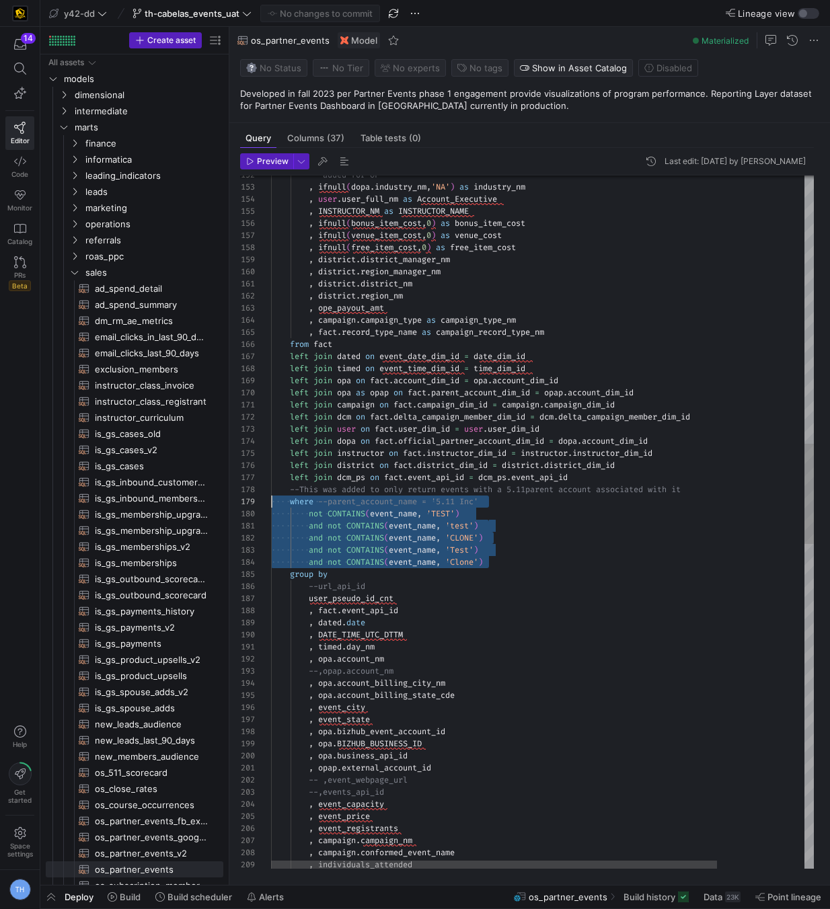
scroll to position [85, 0]
drag, startPoint x: 516, startPoint y: 560, endPoint x: 206, endPoint y: 506, distance: 315.3
click at [271, 506] on div ", event_registrants , campaign . campaign_nm , campaign . conformed_event_name …" at bounding box center [595, 718] width 648 height 4774
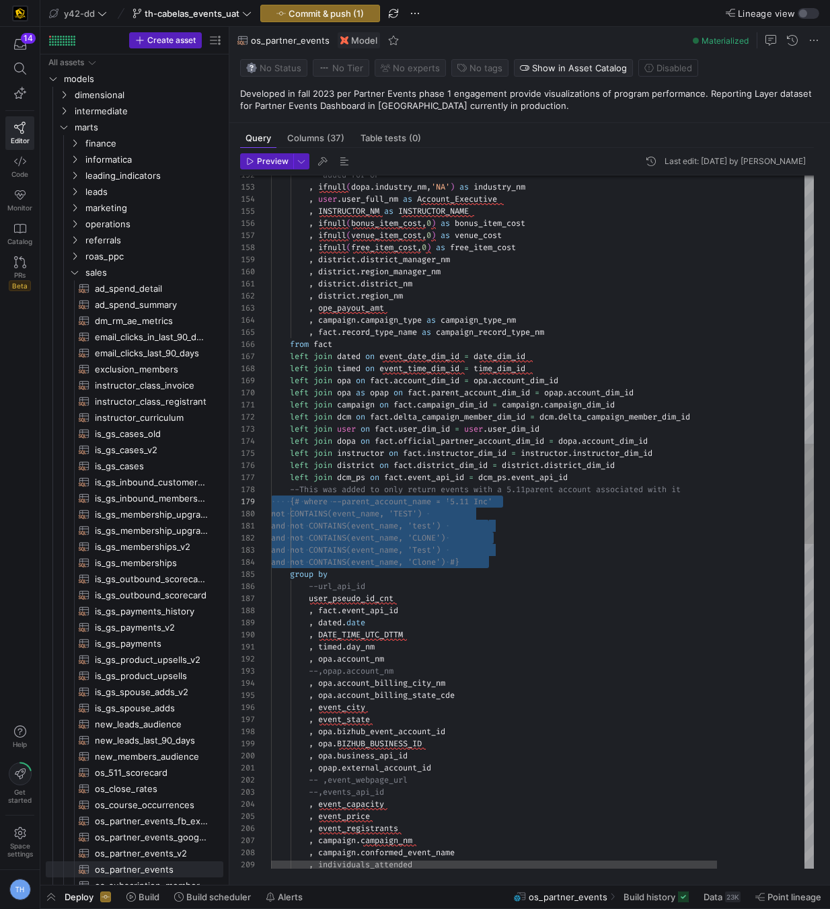
click at [596, 496] on div ", event_registrants , campaign . campaign_nm , campaign . conformed_event_name …" at bounding box center [595, 718] width 648 height 4774
drag, startPoint x: 524, startPoint y: 565, endPoint x: 263, endPoint y: 503, distance: 268.2
click at [271, 503] on div ", event_registrants , campaign . campaign_nm , campaign . conformed_event_name …" at bounding box center [595, 718] width 648 height 4774
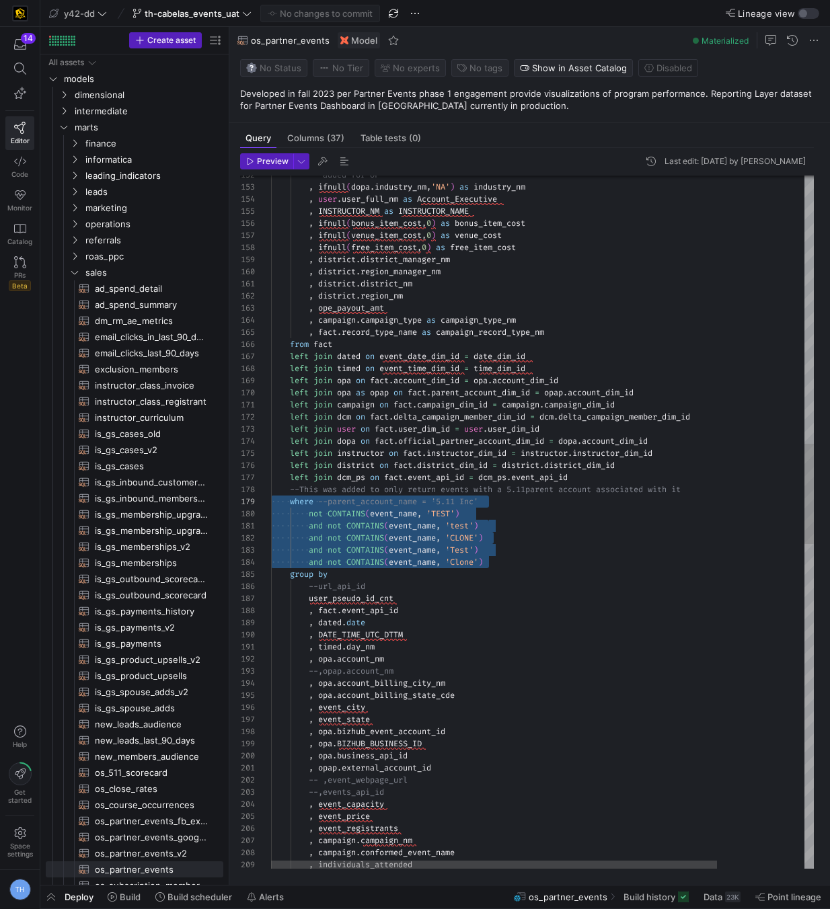
click at [448, 555] on div ", event_registrants , campaign . campaign_nm , campaign . conformed_event_name …" at bounding box center [595, 718] width 648 height 4774
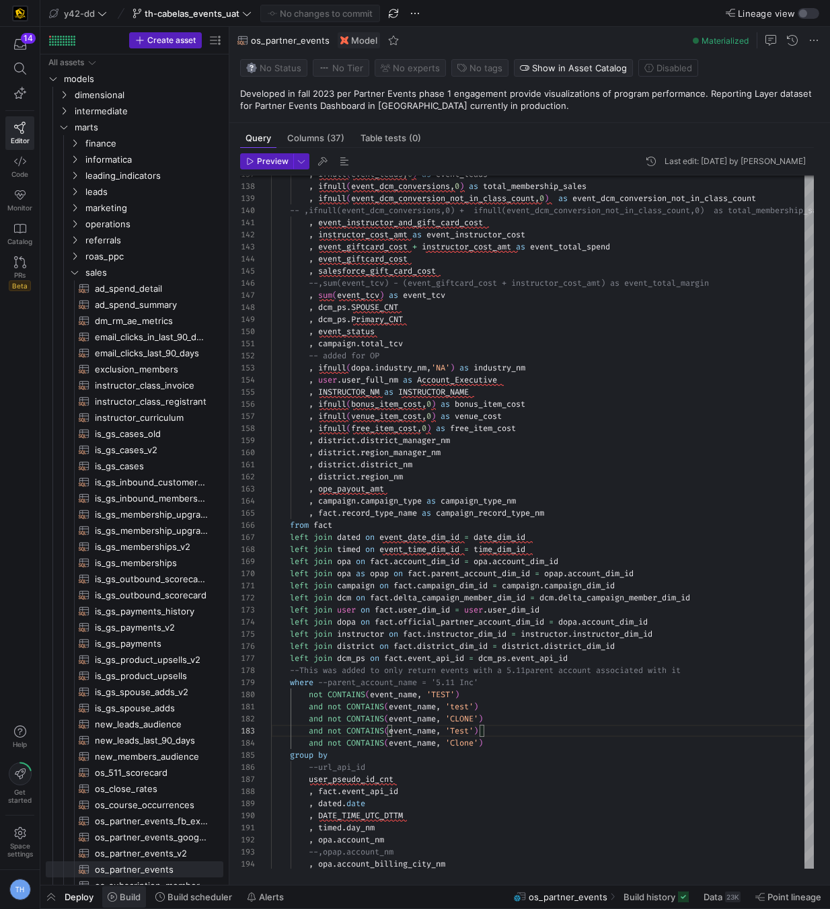
click at [124, 900] on span "Build" at bounding box center [130, 896] width 21 height 11
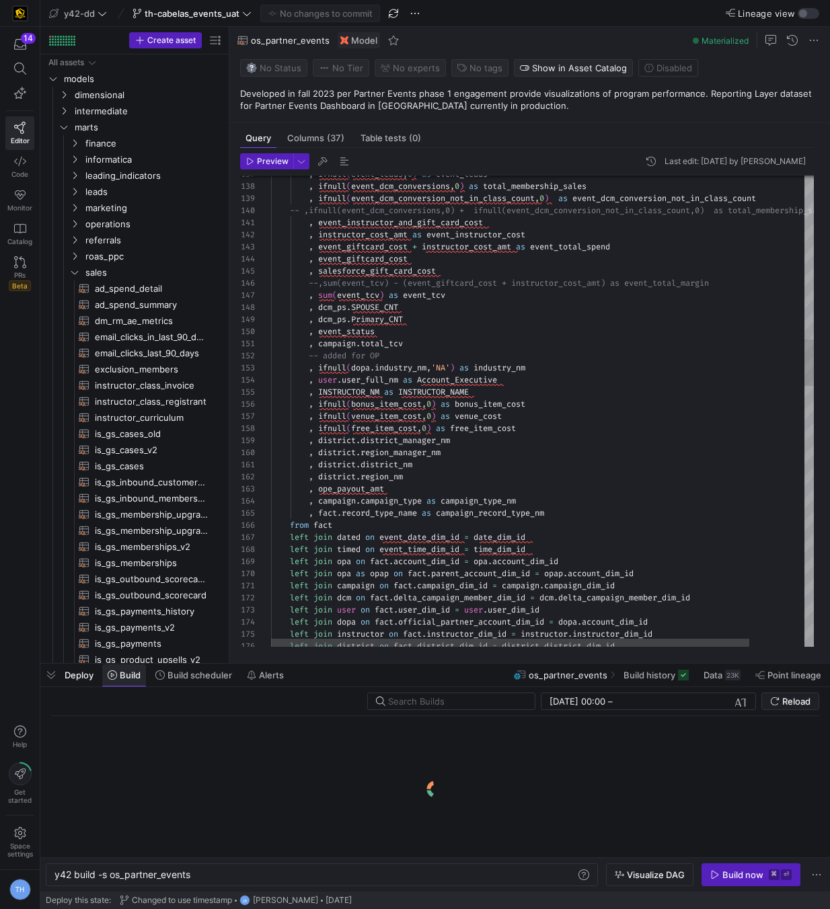
scroll to position [0, 137]
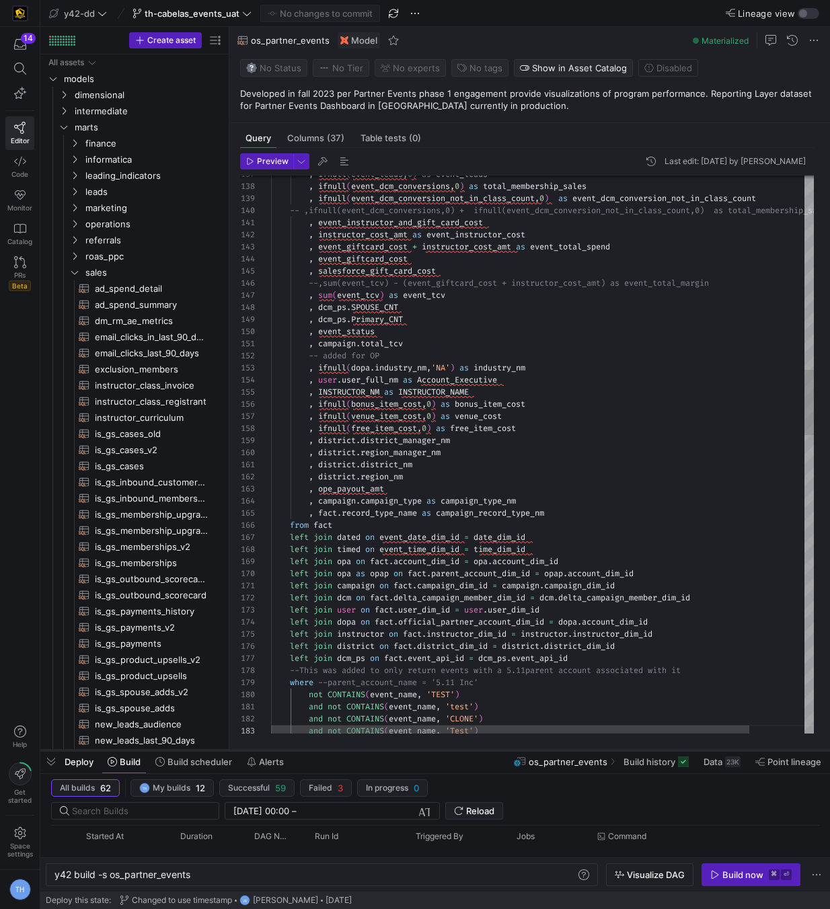
drag, startPoint x: 382, startPoint y: 662, endPoint x: 380, endPoint y: 750, distance: 87.4
click at [380, 750] on div at bounding box center [434, 750] width 789 height 5
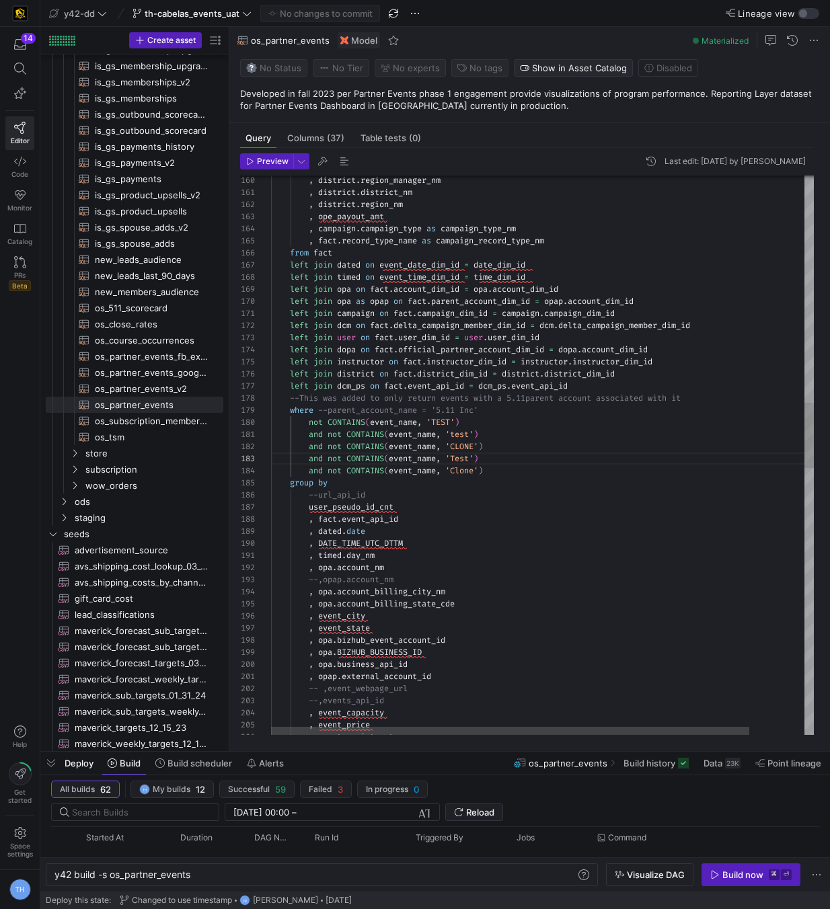
scroll to position [0, 160]
click at [430, 438] on div ", district . region_manager_nm , district . district_nm , district . region_nm …" at bounding box center [573, 626] width 604 height 4774
click at [358, 485] on div ", district . region_manager_nm , district . district_nm , district . region_nm …" at bounding box center [573, 626] width 604 height 4774
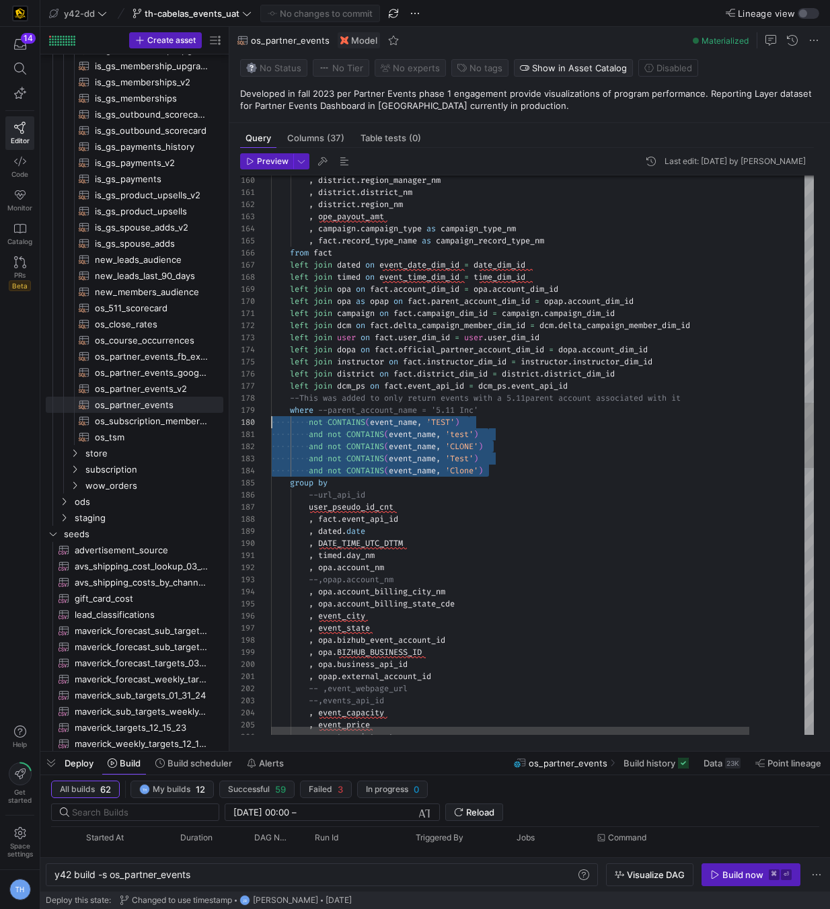
scroll to position [85, 0]
drag, startPoint x: 494, startPoint y: 466, endPoint x: 200, endPoint y: 411, distance: 298.9
click at [271, 411] on div ", district . region_manager_nm , district . district_nm , district . region_nm …" at bounding box center [573, 626] width 604 height 4774
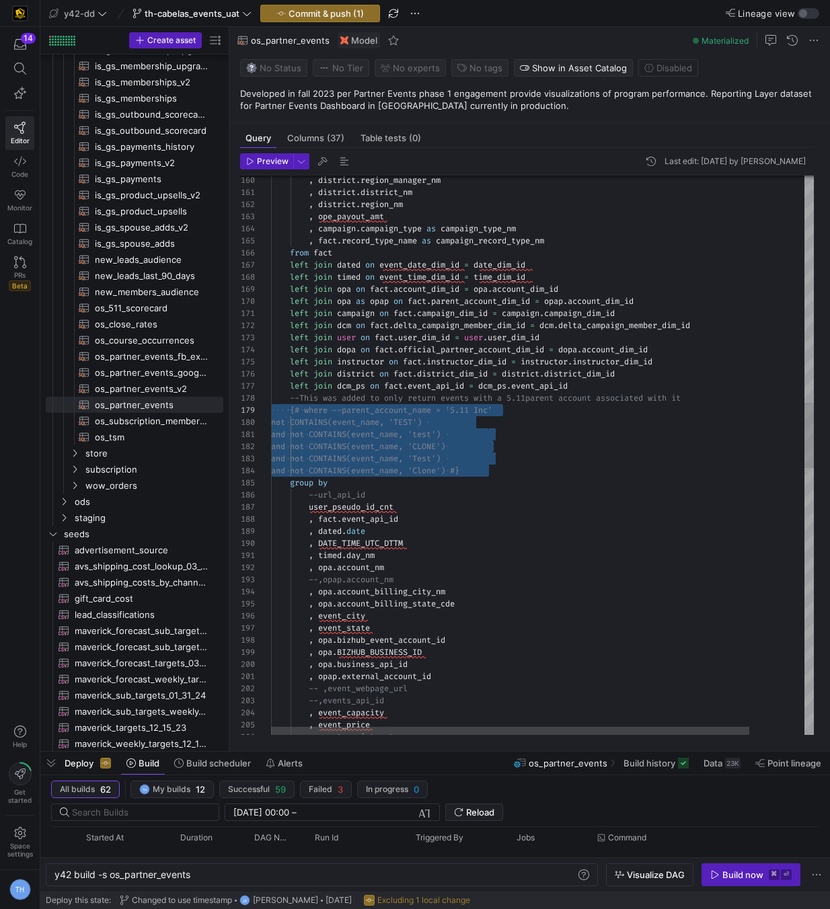
click at [467, 465] on div ", district . region_manager_nm , district . district_nm , district . region_nm …" at bounding box center [573, 626] width 604 height 4774
click at [535, 439] on div ", district . region_manager_nm , district . district_nm , district . region_nm …" at bounding box center [573, 626] width 604 height 4774
type textarea "and not CONTAINS(event_name, 'test') and not CONTAINS(event_name, 'CLONE') and …"
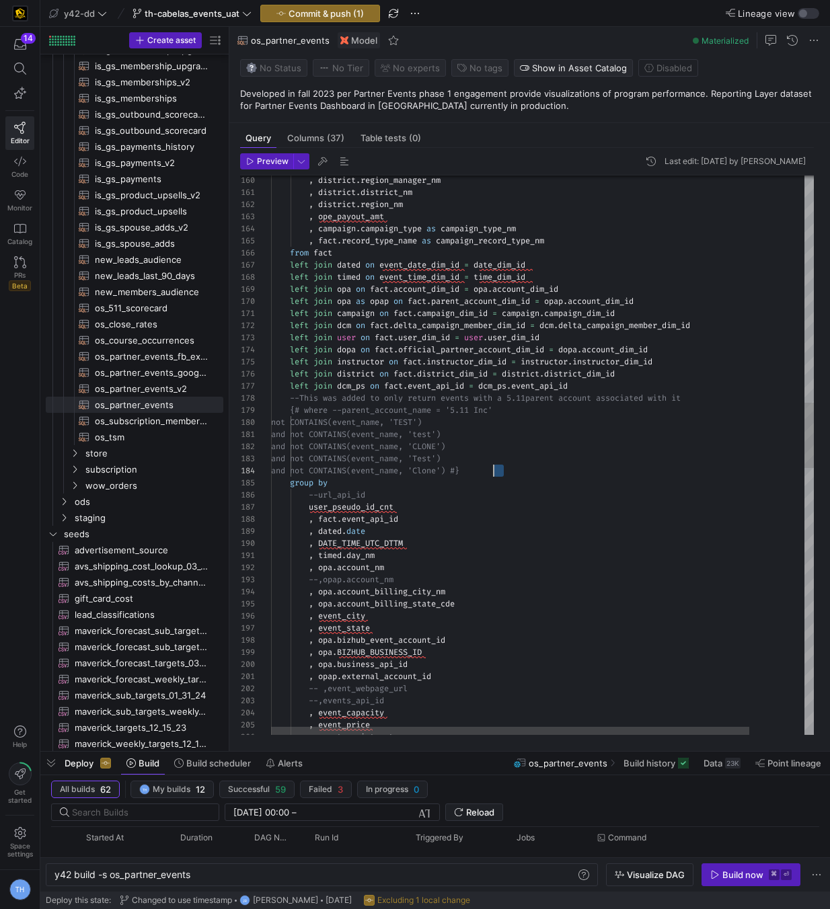
scroll to position [36, 232]
drag, startPoint x: 516, startPoint y: 473, endPoint x: 535, endPoint y: 469, distance: 19.8
click at [535, 469] on div ", district . region_manager_nm , district . district_nm , district . region_nm …" at bounding box center [573, 626] width 604 height 4774
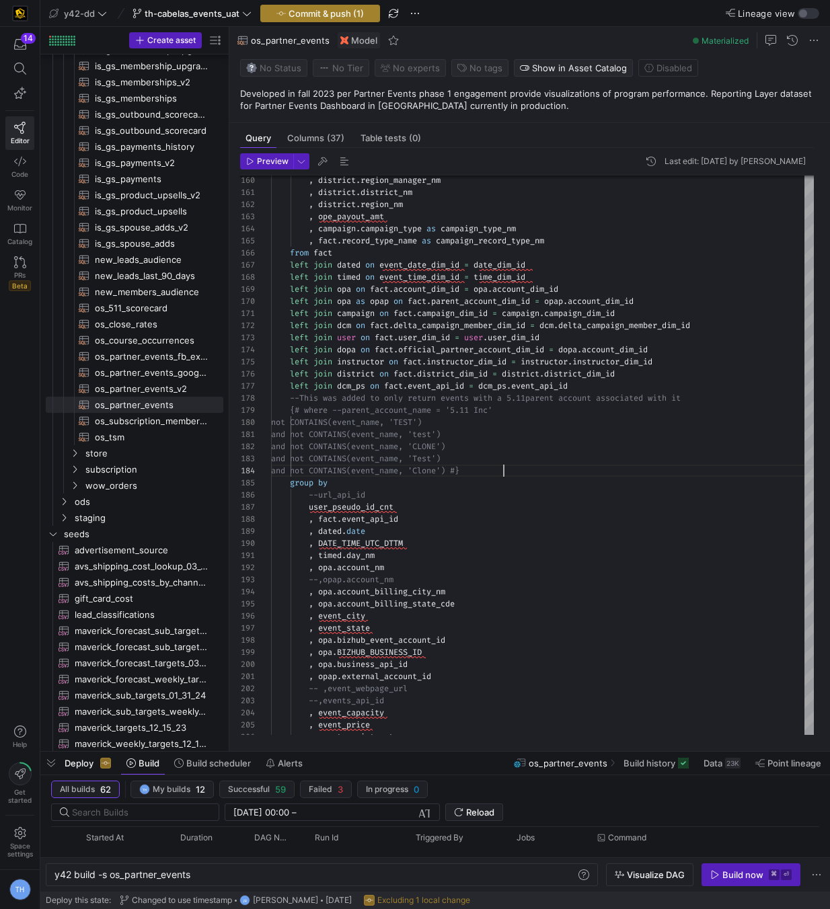
click at [315, 11] on span "Commit & push (1)" at bounding box center [325, 13] width 75 height 11
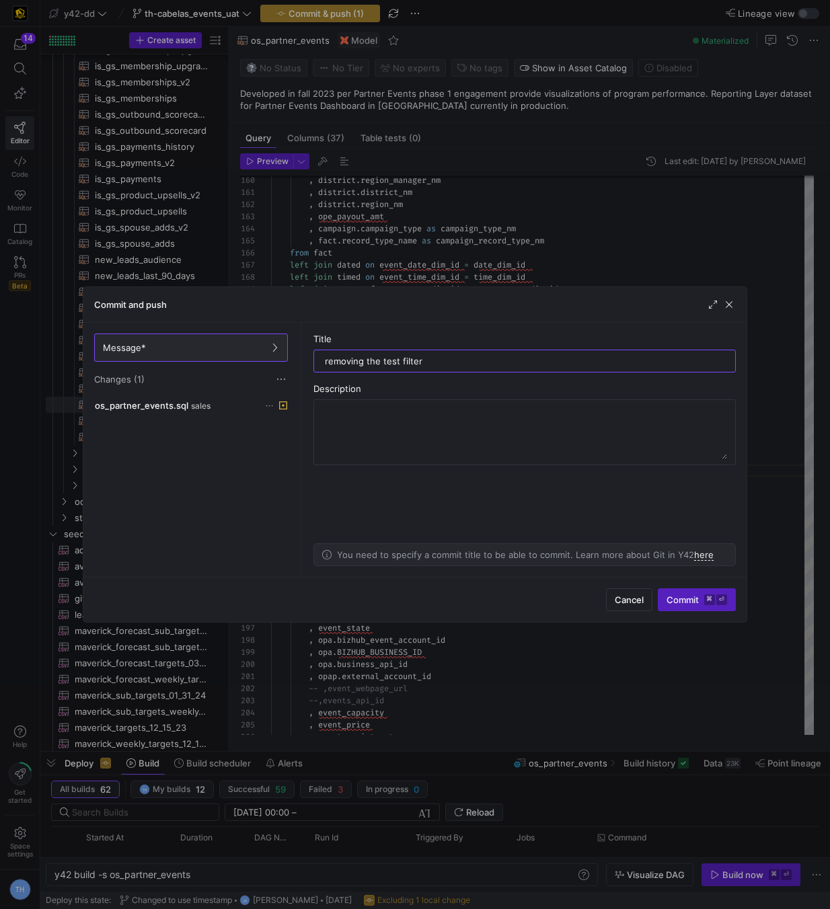
type input "removing the test filters"
click at [206, 403] on span "sales" at bounding box center [200, 405] width 19 height 9
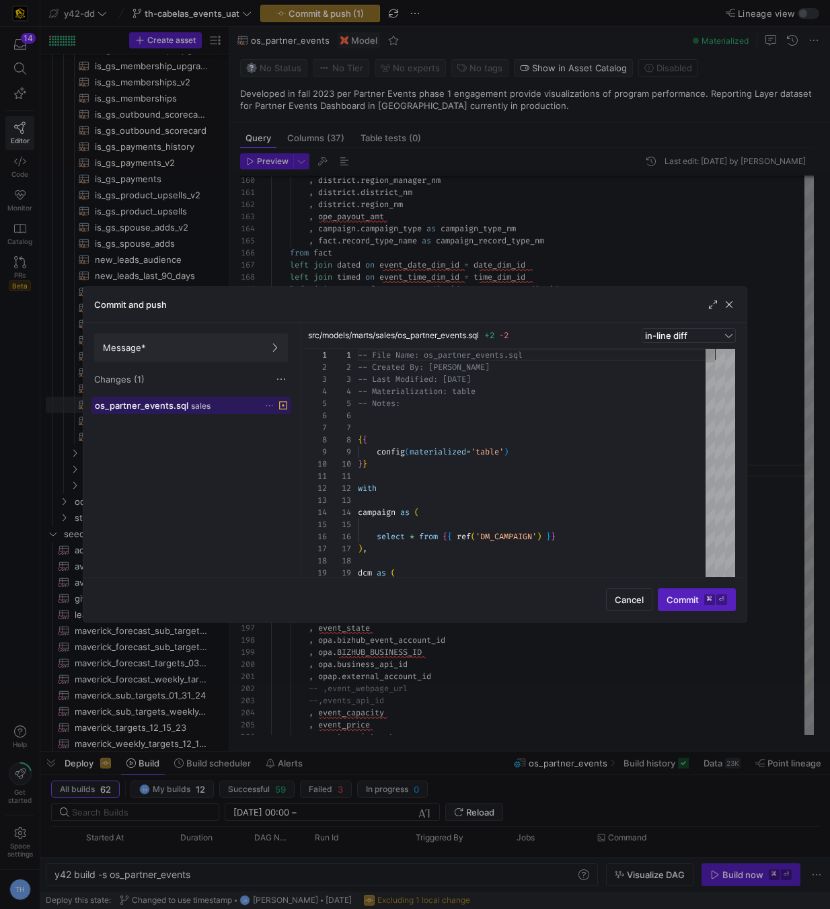
scroll to position [121, 0]
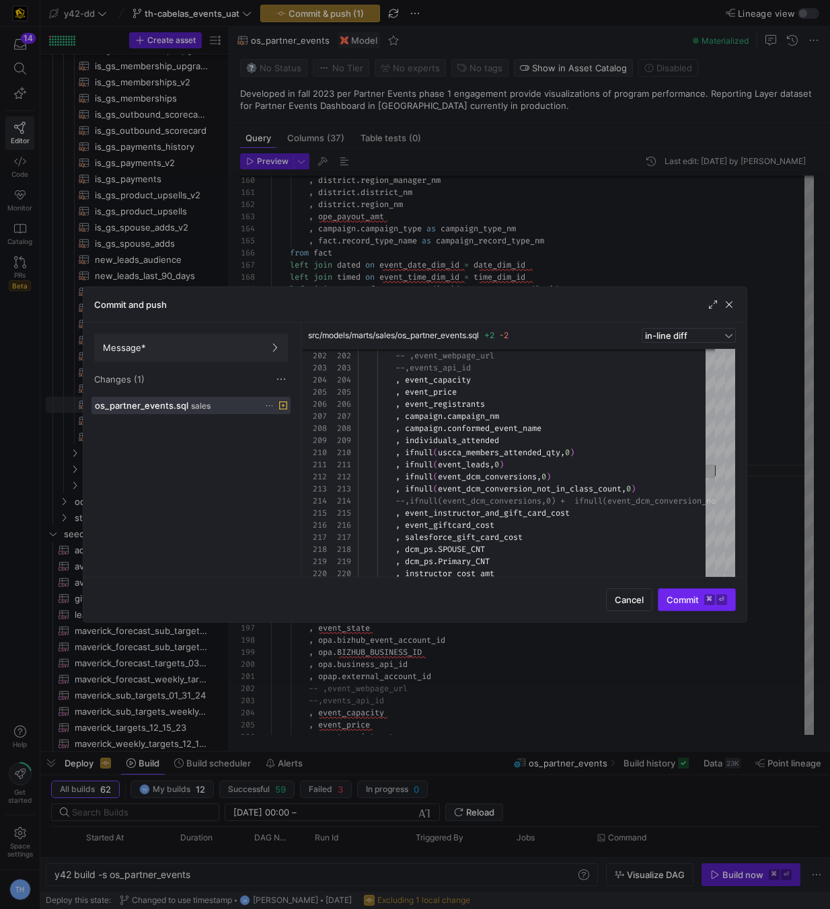
click at [700, 603] on span "Commit ⌘ ⏎" at bounding box center [696, 599] width 60 height 11
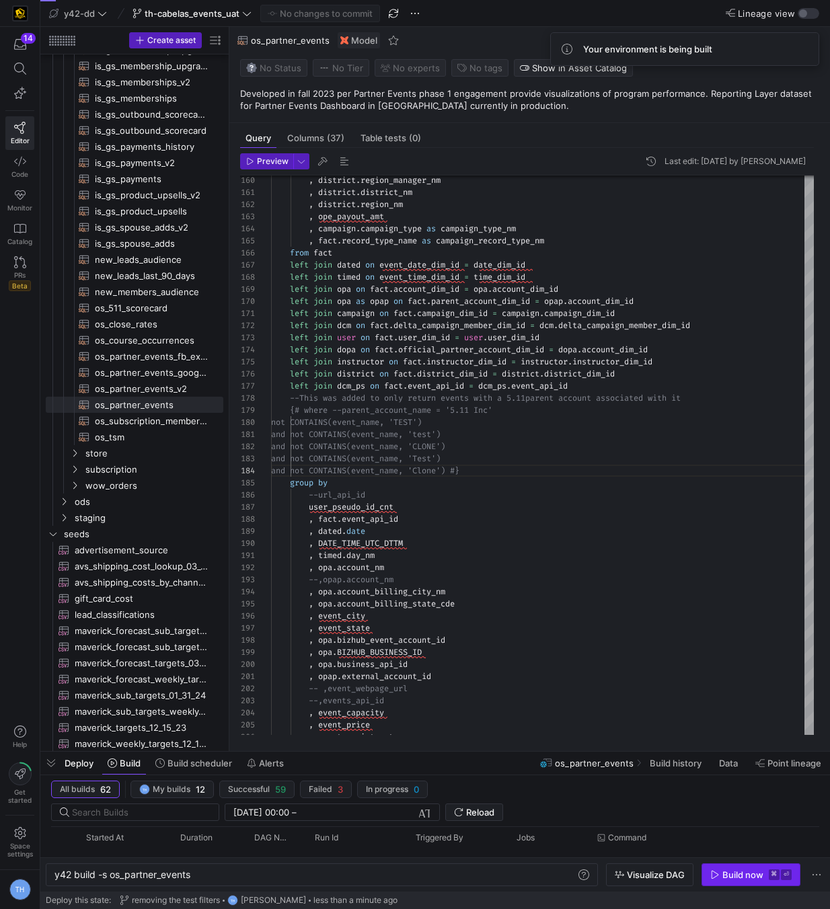
click at [726, 874] on div "Build now" at bounding box center [742, 874] width 41 height 11
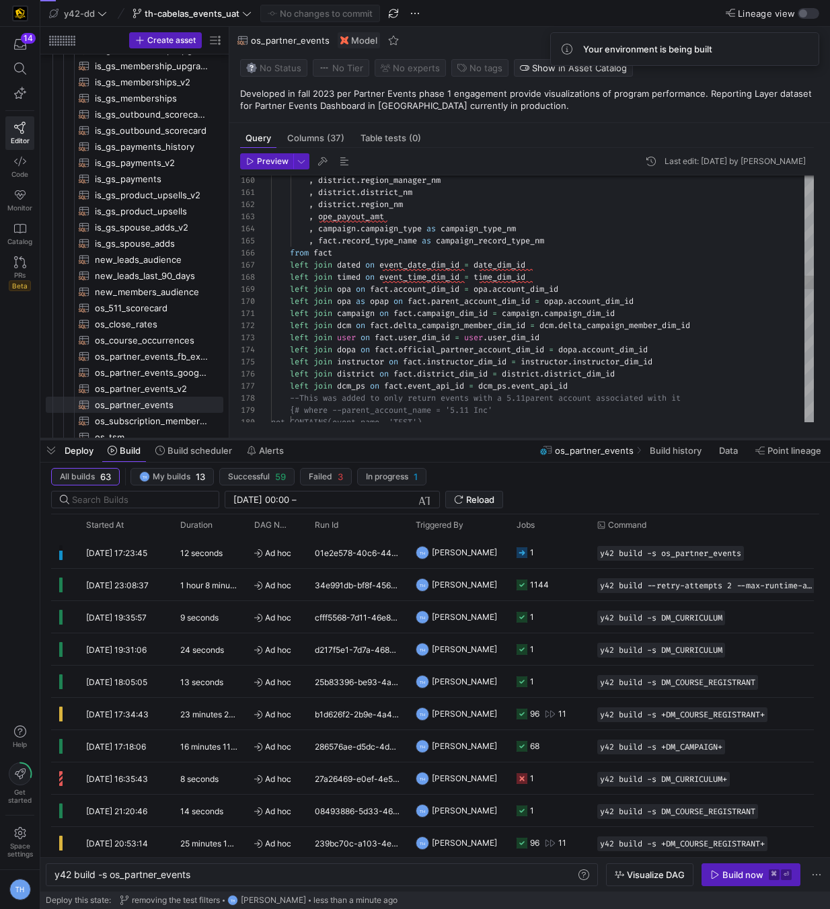
drag, startPoint x: 366, startPoint y: 750, endPoint x: 405, endPoint y: 438, distance: 315.0
click at [405, 438] on div at bounding box center [434, 438] width 789 height 5
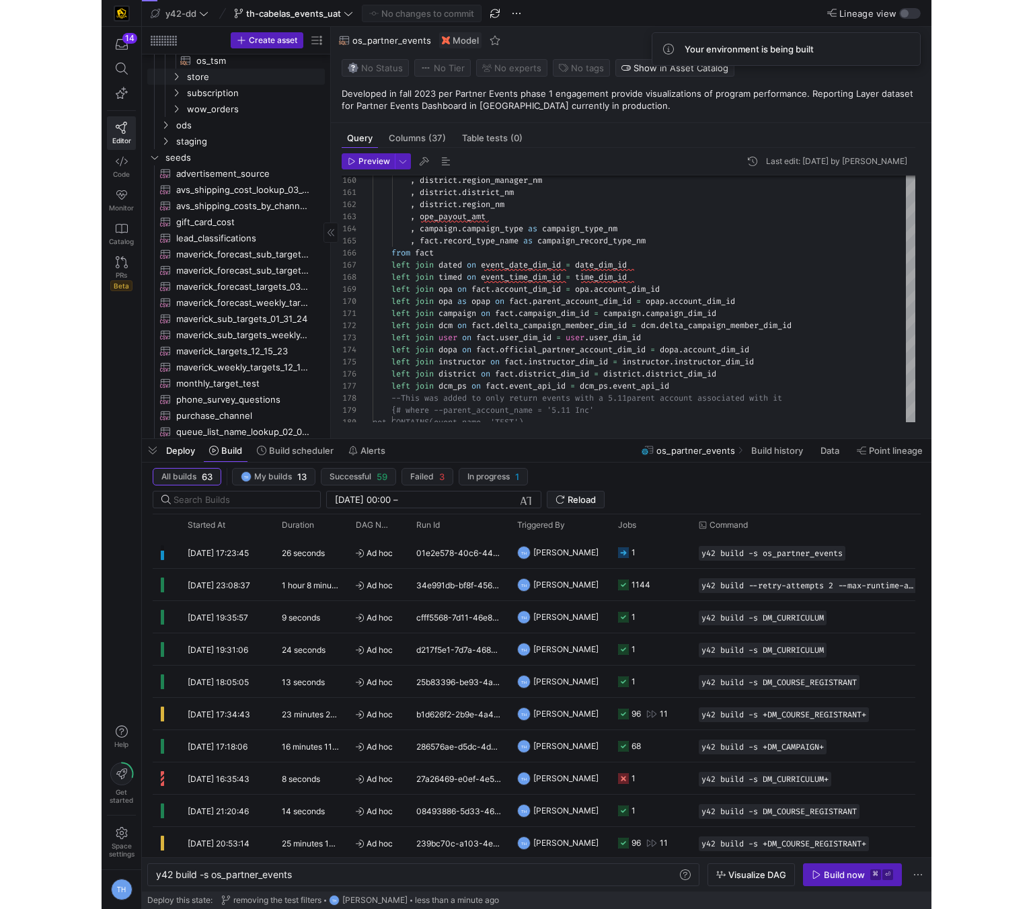
scroll to position [1036, 0]
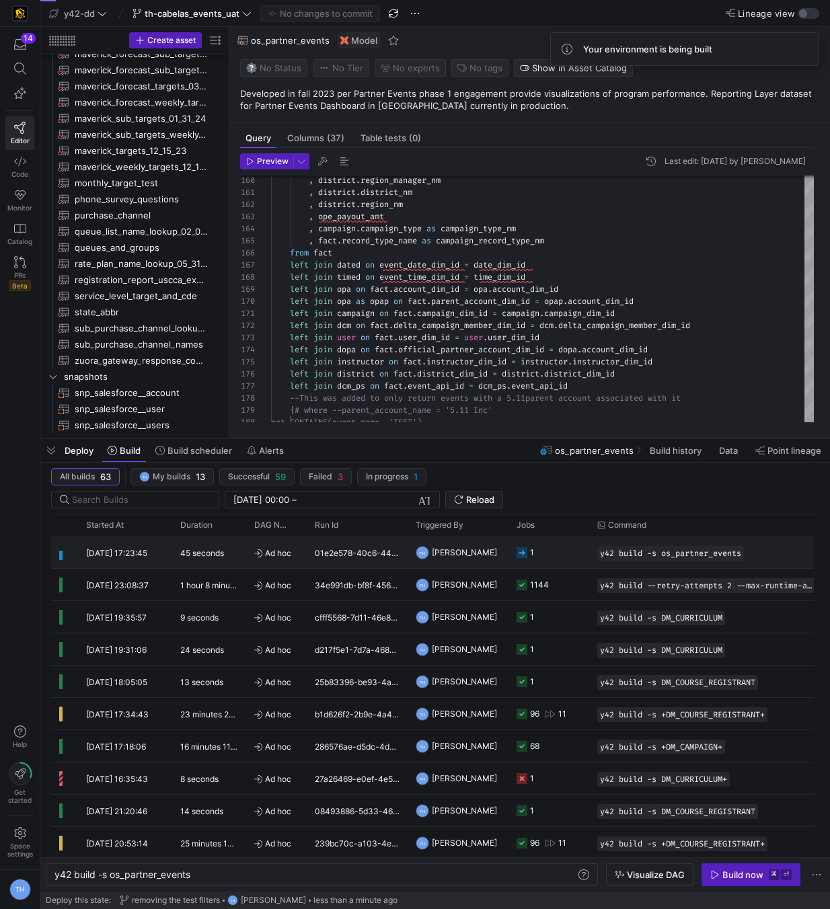
click at [554, 557] on y42-job-status-cell-renderer "1" at bounding box center [548, 552] width 65 height 30
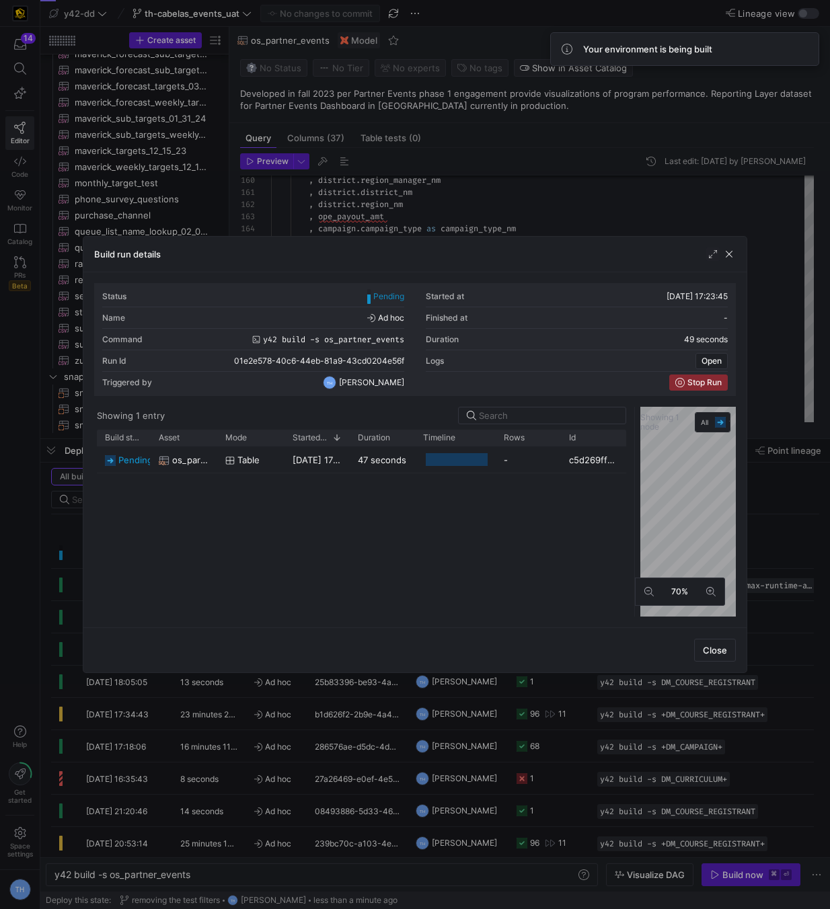
drag, startPoint x: 417, startPoint y: 487, endPoint x: 601, endPoint y: 325, distance: 244.9
click at [636, 476] on div at bounding box center [633, 512] width 5 height 210
click at [536, 198] on div at bounding box center [415, 454] width 830 height 909
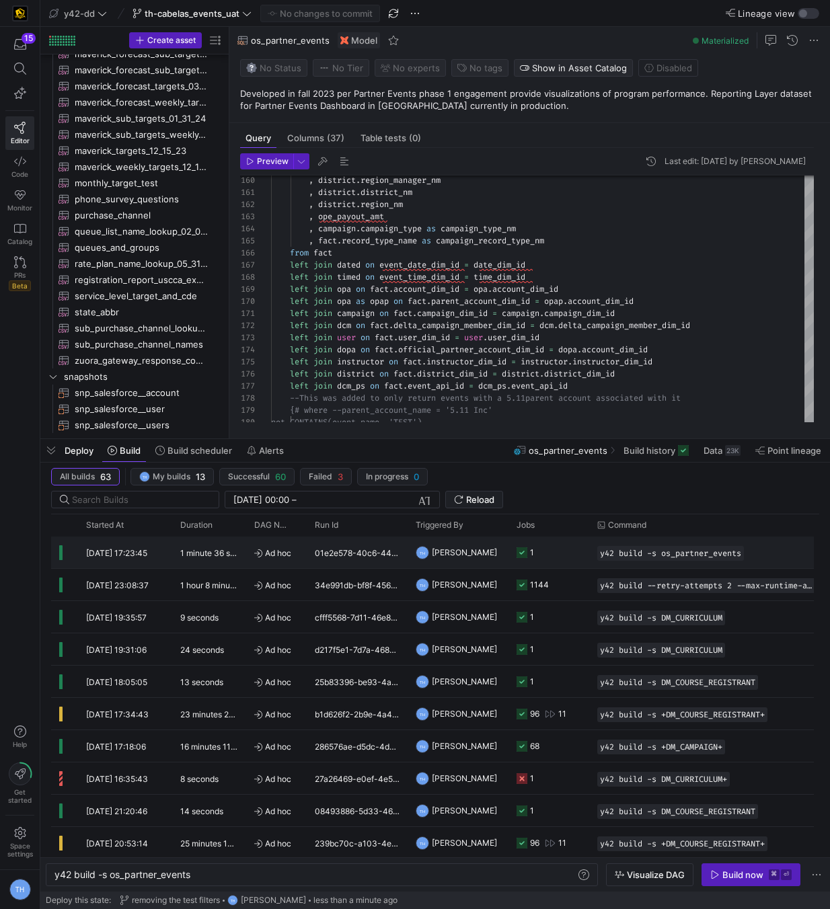
click at [559, 547] on y42-job-status-cell-renderer "1" at bounding box center [548, 552] width 65 height 30
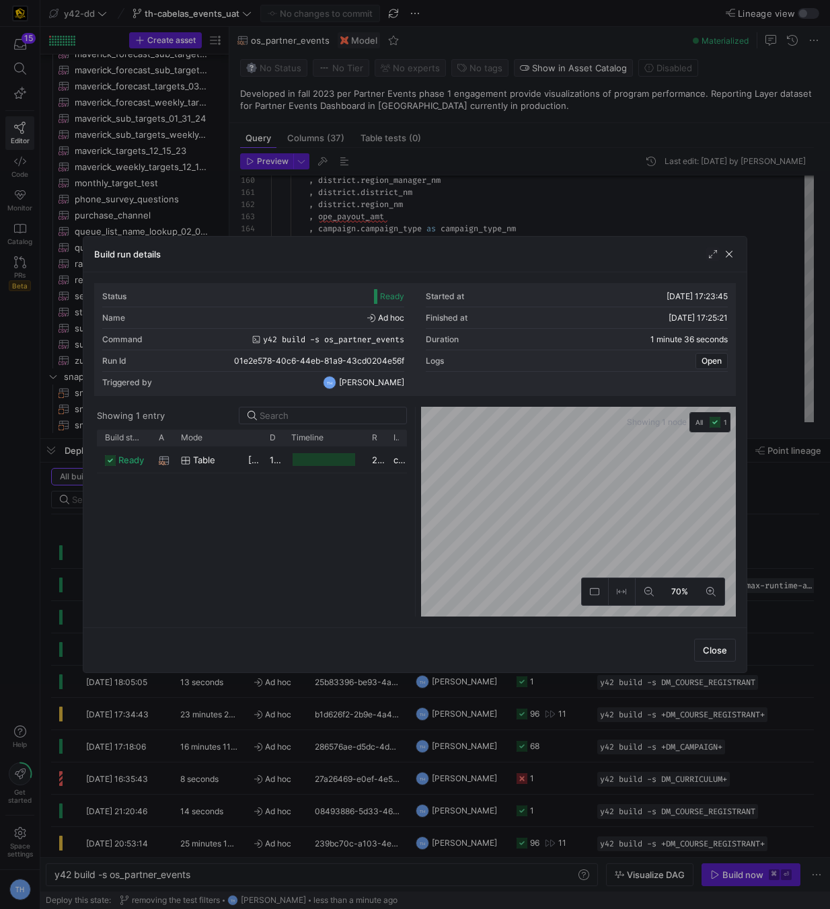
click at [499, 212] on div at bounding box center [415, 454] width 830 height 909
